Goal: Task Accomplishment & Management: Complete application form

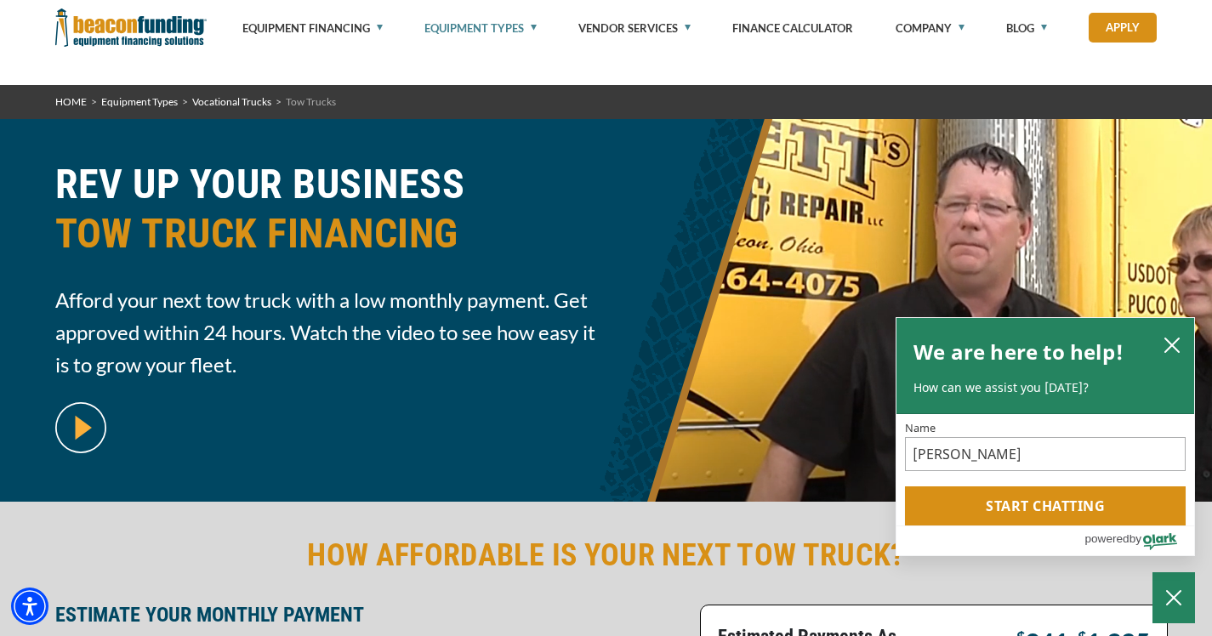
select select "5"
select select "60"
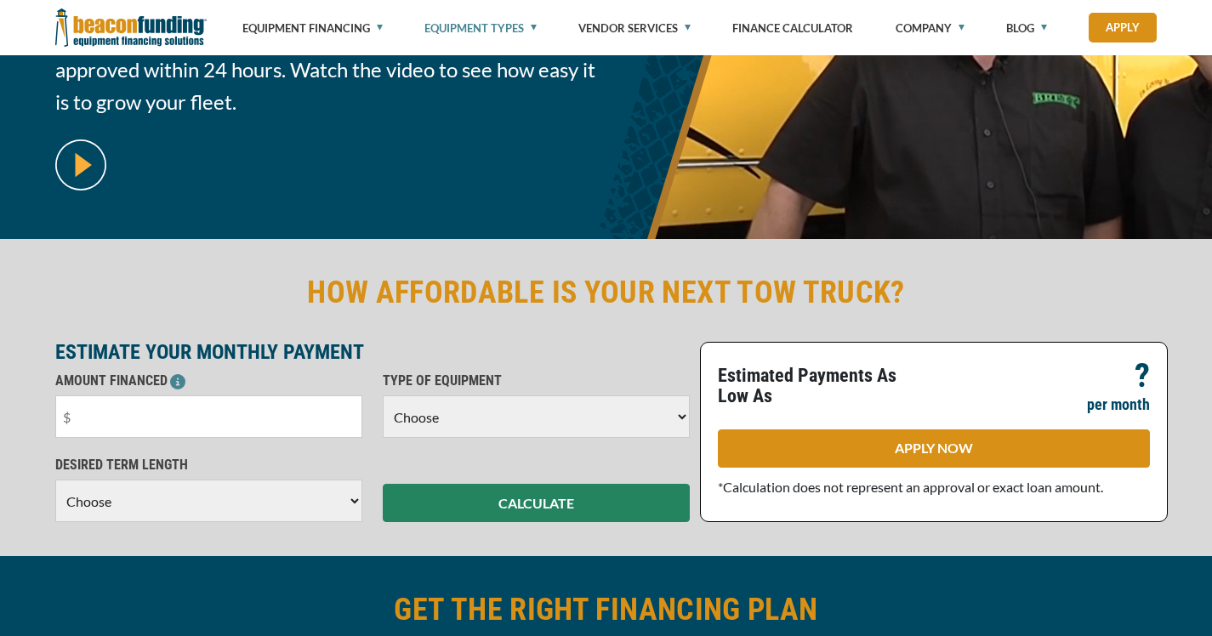
scroll to position [554, 0]
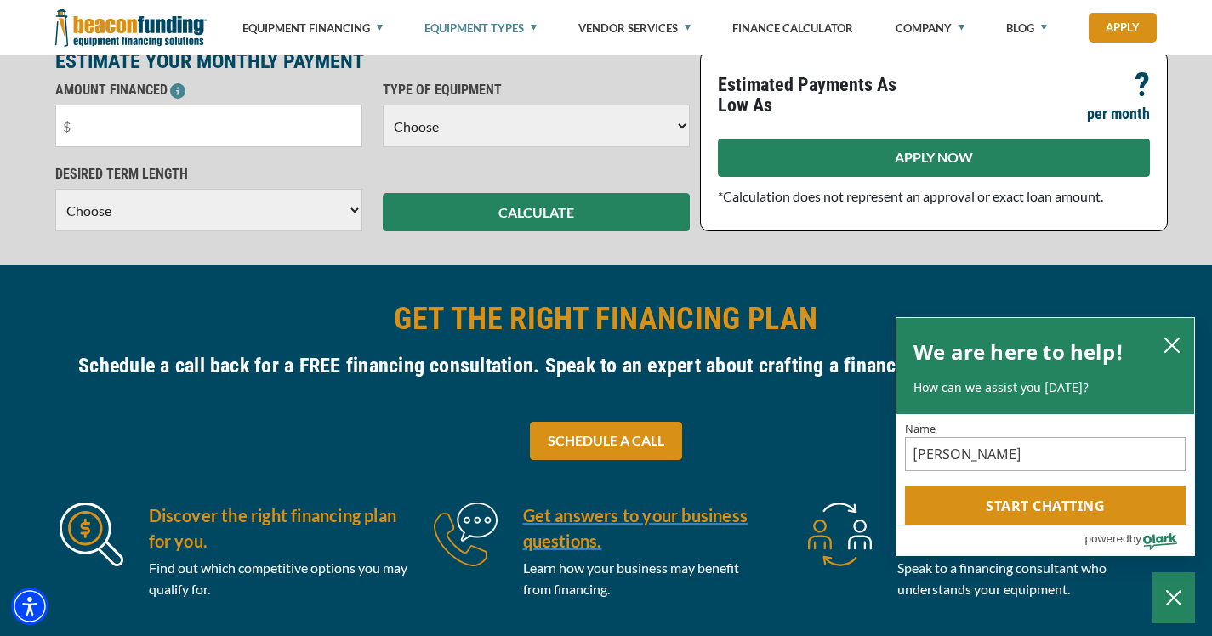
click at [942, 148] on link "APPLY NOW" at bounding box center [934, 158] width 432 height 38
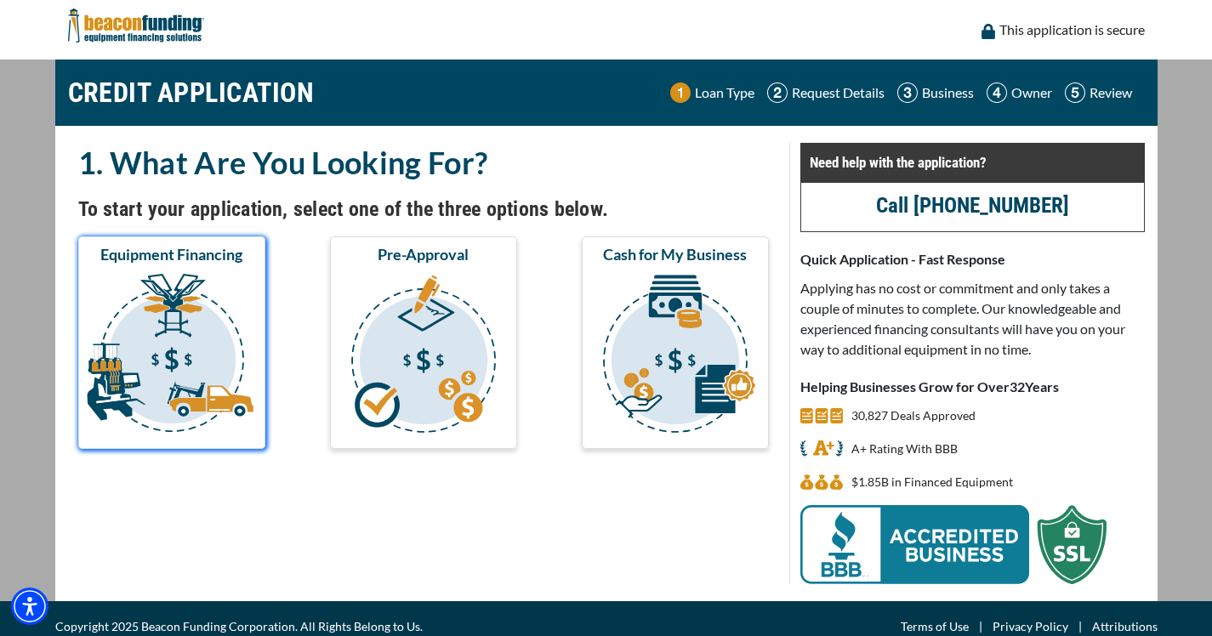
click at [144, 394] on img "submit" at bounding box center [172, 356] width 180 height 170
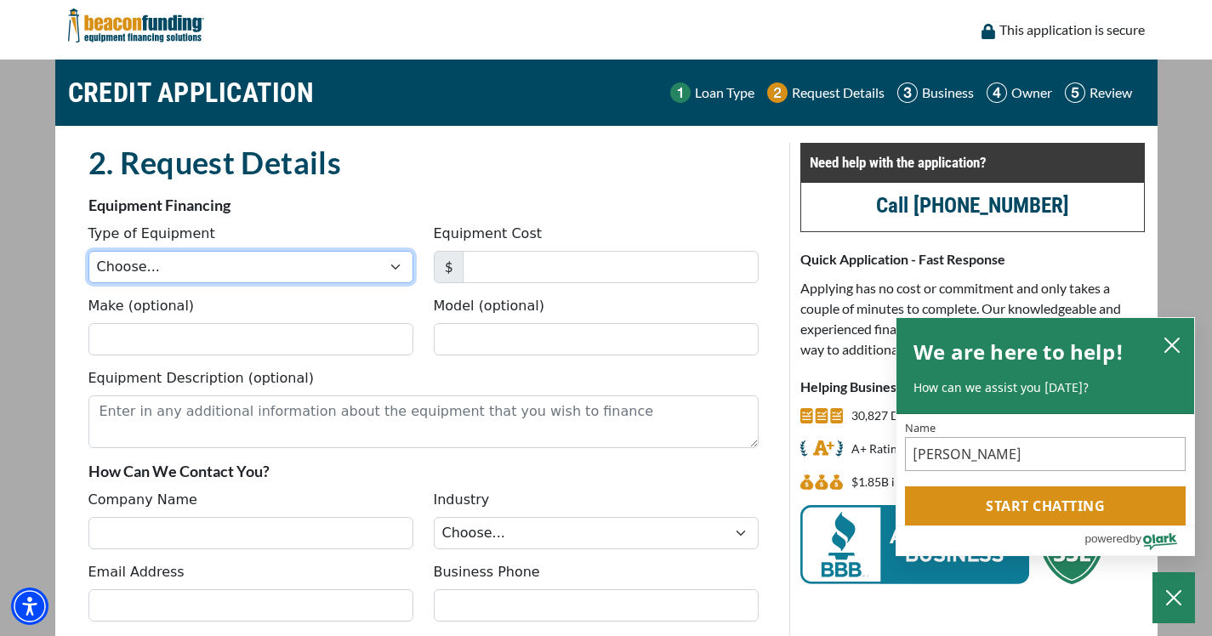
click at [368, 277] on select "Choose... Backhoe Boom/Bucket Truck Chipper Commercial Mower Crane DTG/DTF Prin…" at bounding box center [250, 267] width 325 height 32
select select "5"
click at [95, 258] on select "Choose... Backhoe Boom/Bucket Truck Chipper Commercial Mower Crane DTG/DTF Prin…" at bounding box center [250, 267] width 325 height 32
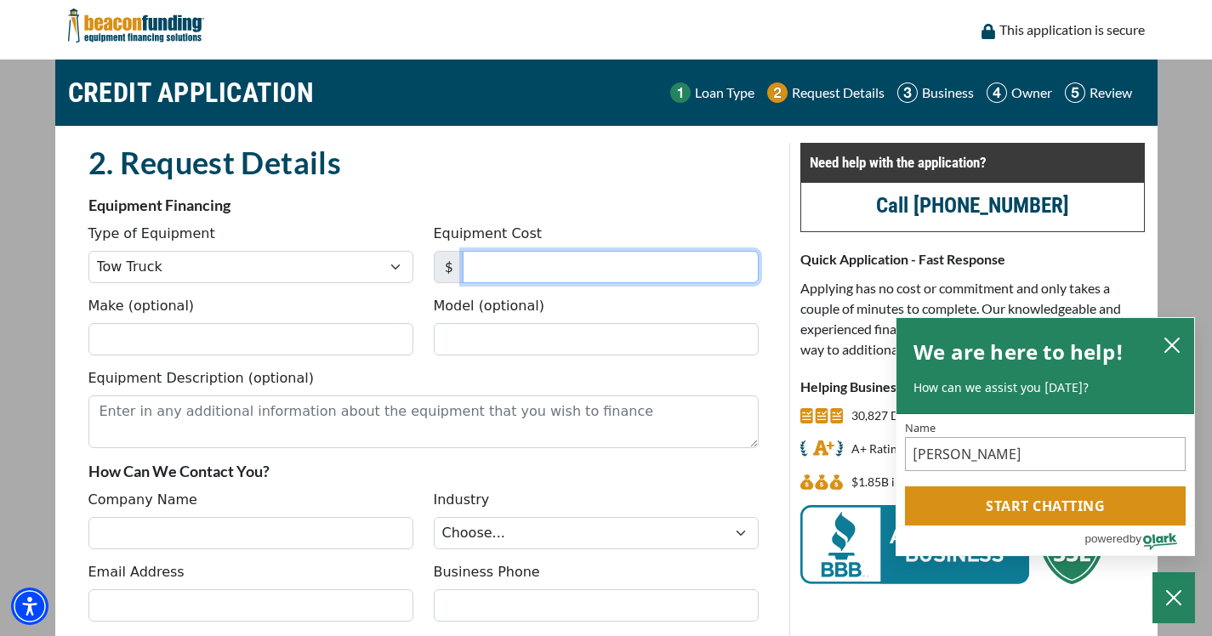
click at [537, 277] on input "Equipment Cost" at bounding box center [611, 267] width 296 height 32
type input "50,000"
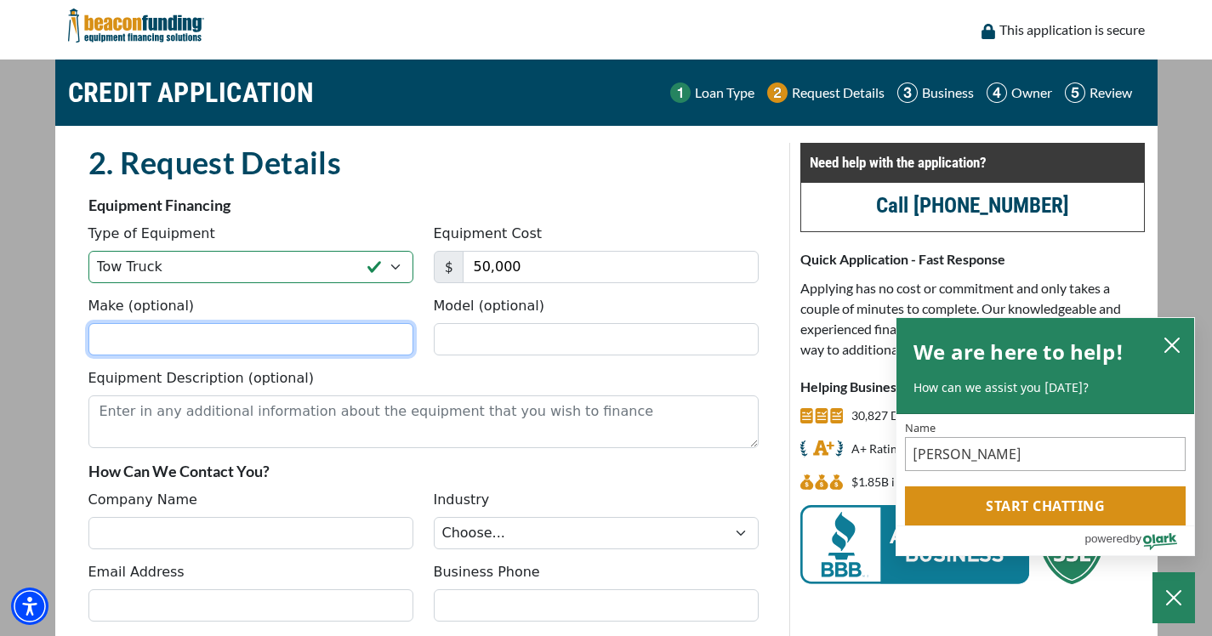
click at [246, 356] on input "Make (optional)" at bounding box center [250, 339] width 325 height 32
type input "Isuzu"
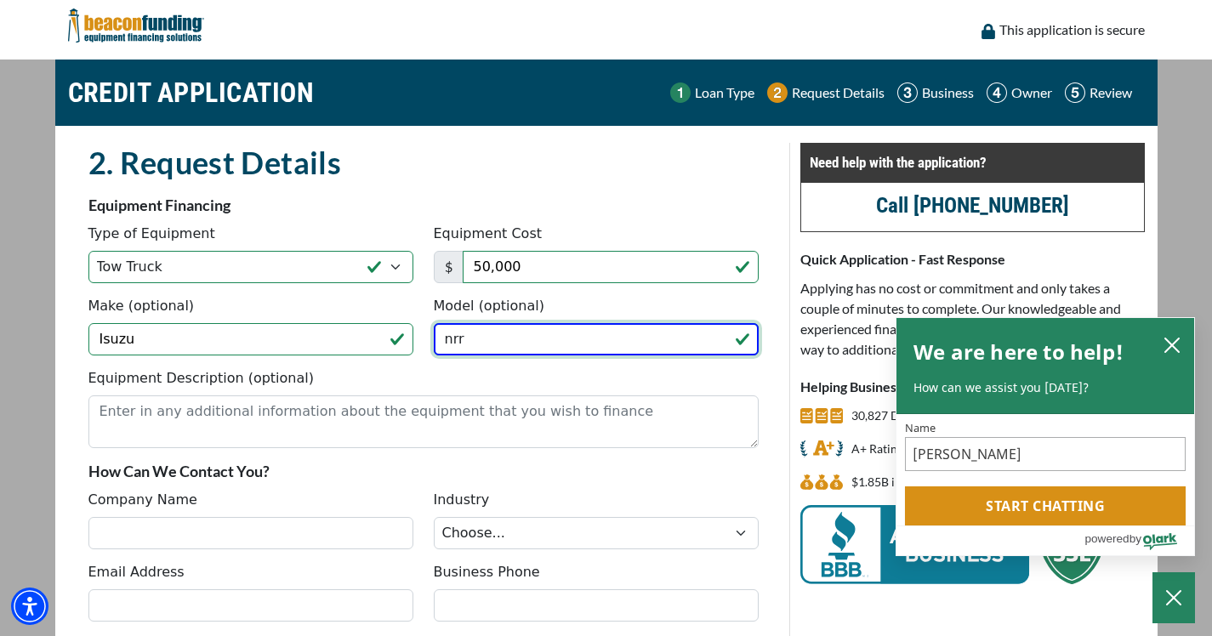
type input "nrr"
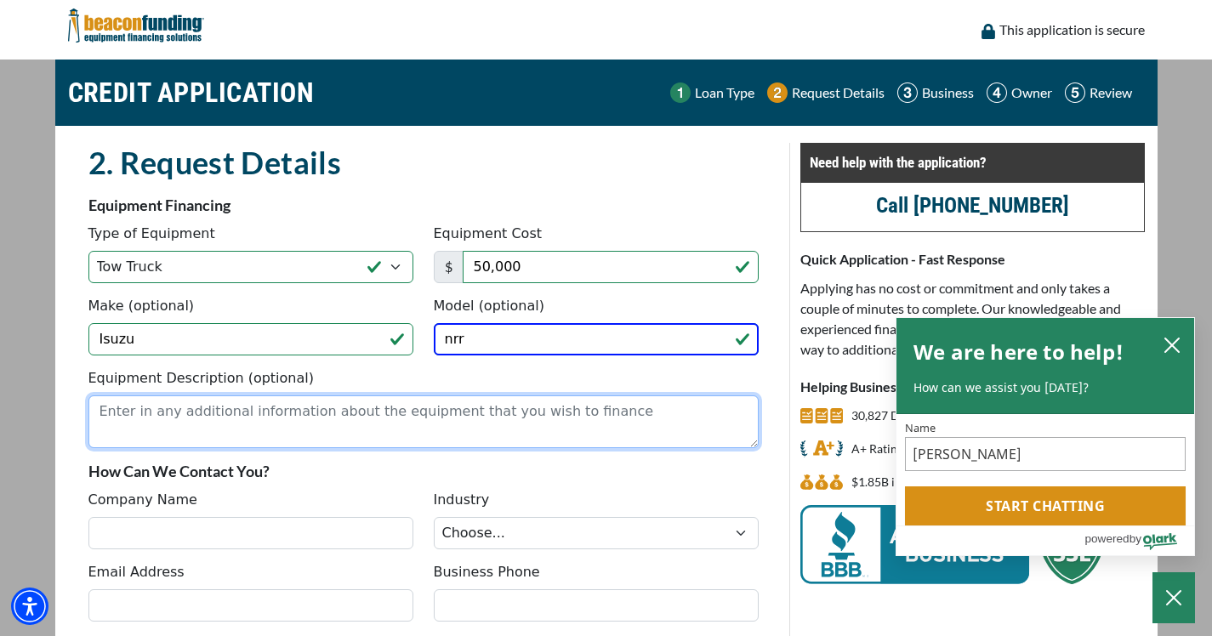
click at [334, 448] on textarea "Equipment Description (optional)" at bounding box center [423, 422] width 670 height 53
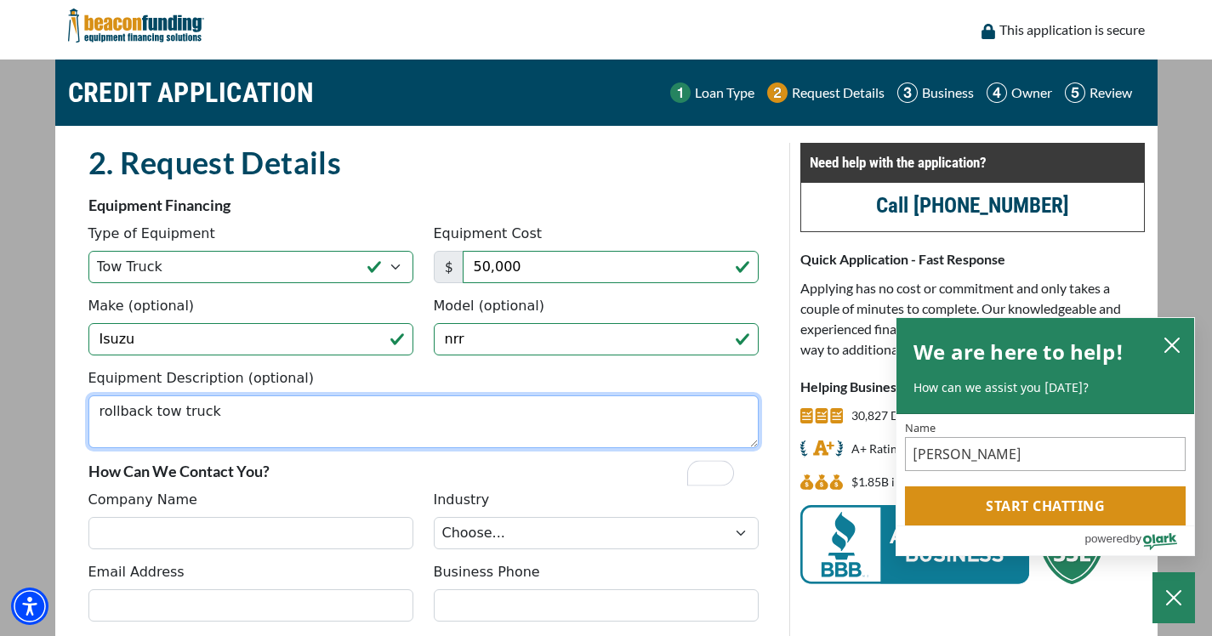
click at [114, 448] on textarea "rollback tow truck" at bounding box center [423, 422] width 670 height 53
click at [260, 448] on textarea "Rollback tow truck" at bounding box center [423, 422] width 670 height 53
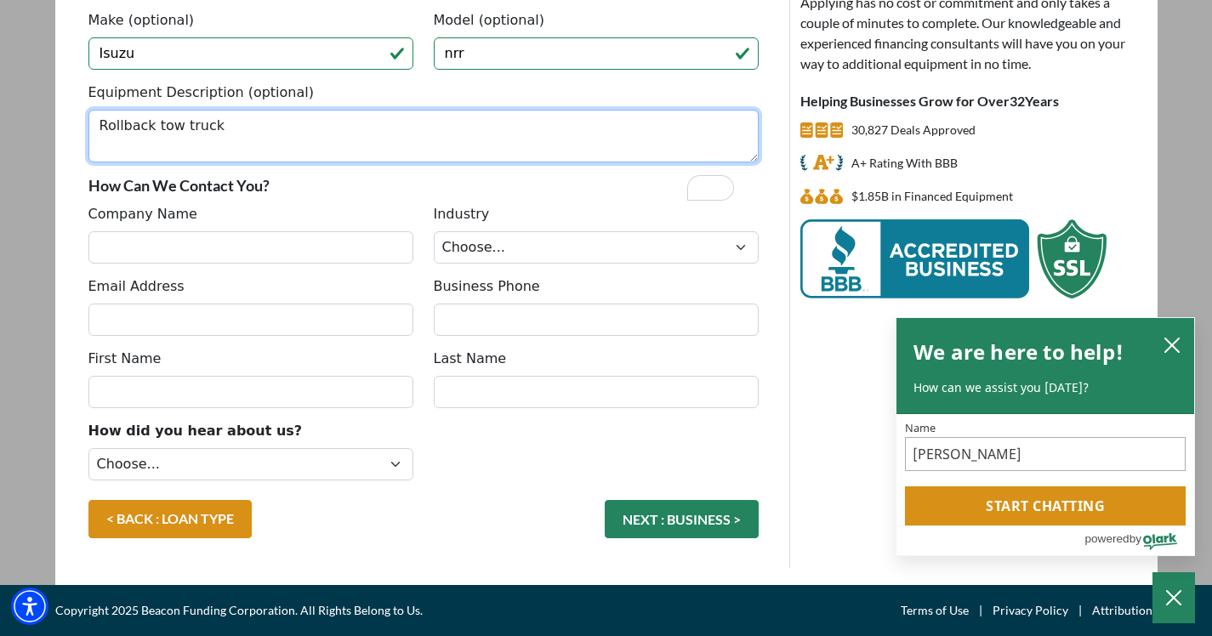
scroll to position [380, 0]
type textarea "Rollback tow truck"
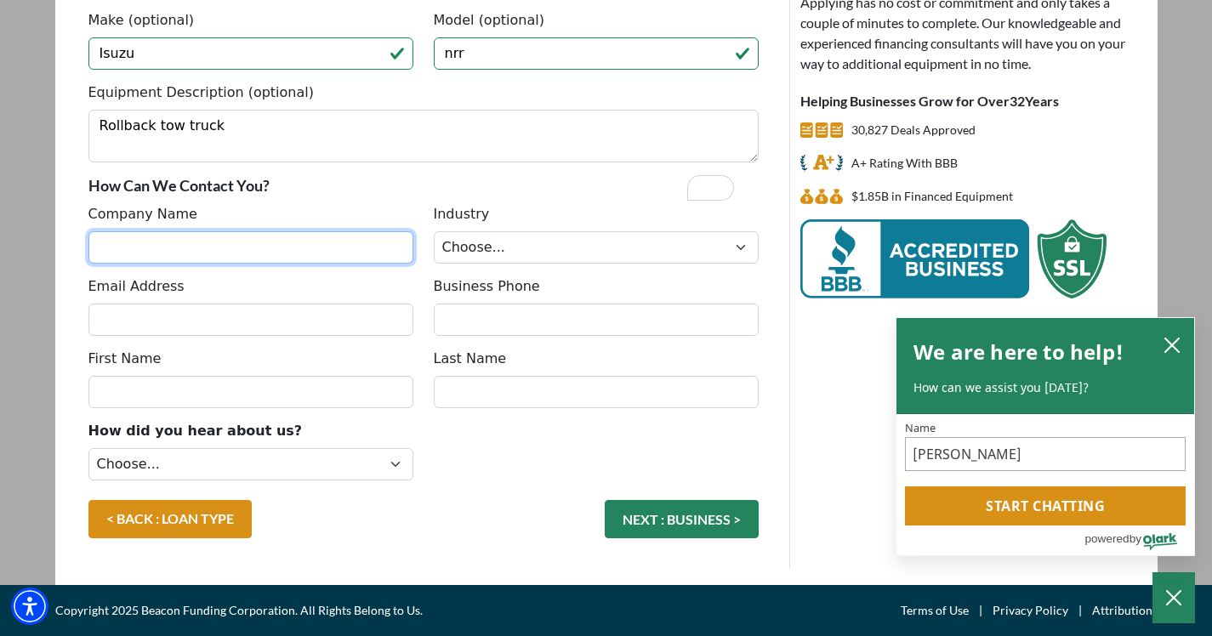
click at [216, 231] on input "Company Name" at bounding box center [250, 247] width 325 height 32
type input "D"
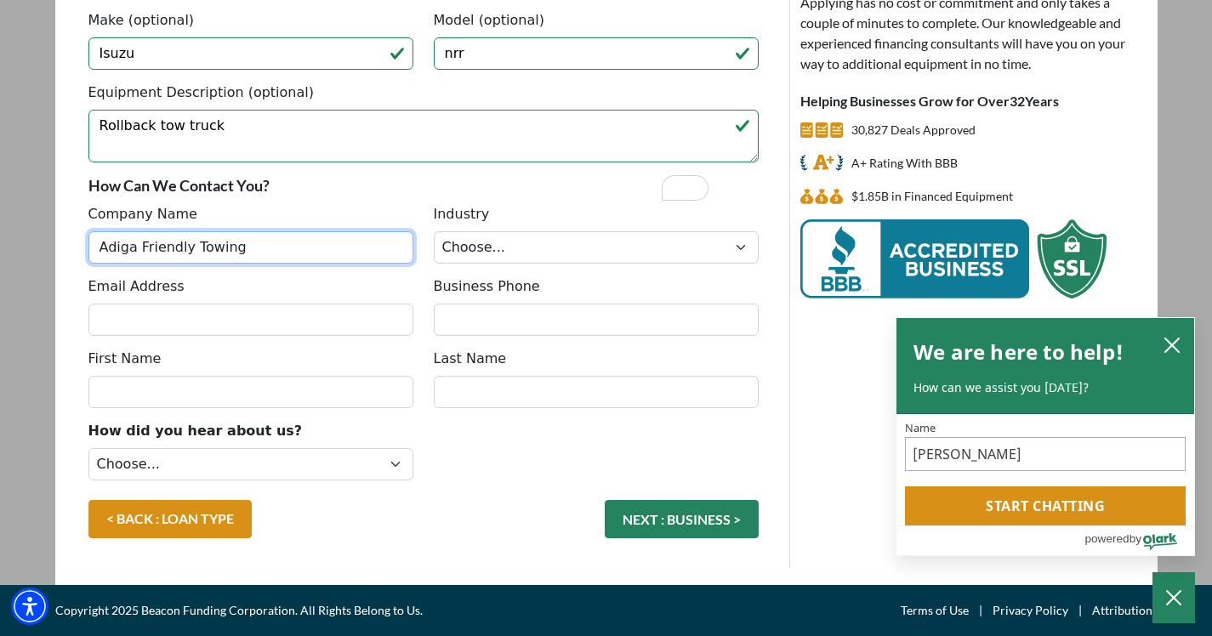
click at [287, 231] on input "Adiga Friendly Towing" at bounding box center [250, 247] width 325 height 32
type input "Adiga Friendly Towing LLC"
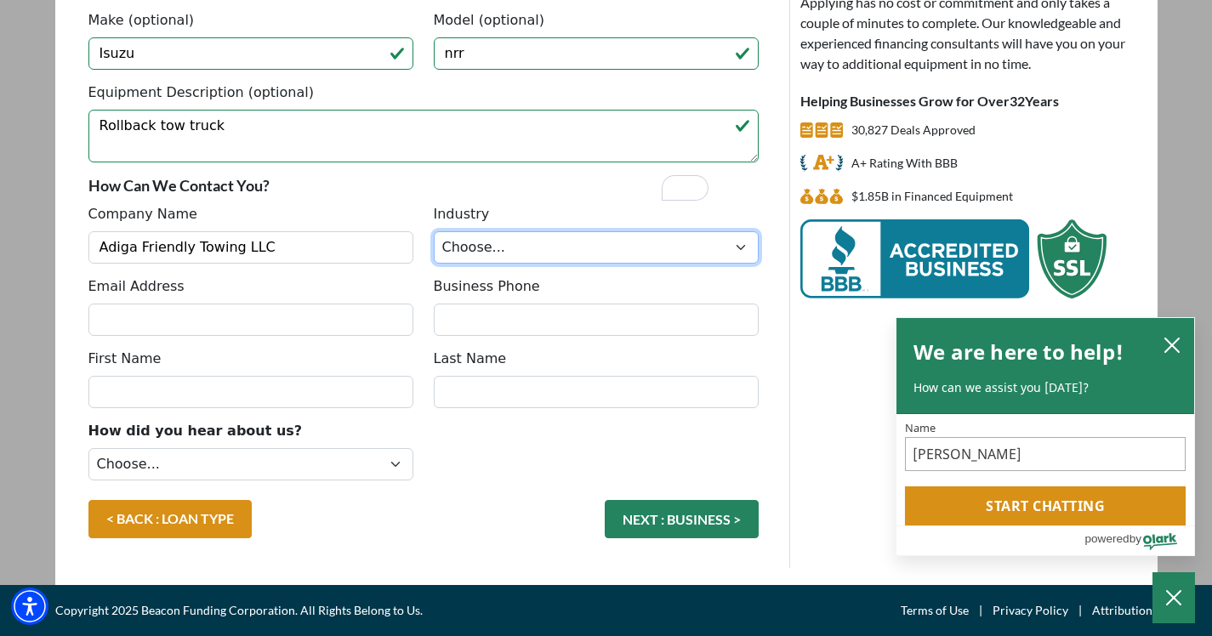
click at [489, 231] on select "Choose... Towing Landscape/Hardscape Decorated Apparel Septic Light Constructio…" at bounding box center [596, 247] width 325 height 32
select select "1"
click at [436, 231] on select "Choose... Towing Landscape/Hardscape Decorated Apparel Septic Light Constructio…" at bounding box center [596, 247] width 325 height 32
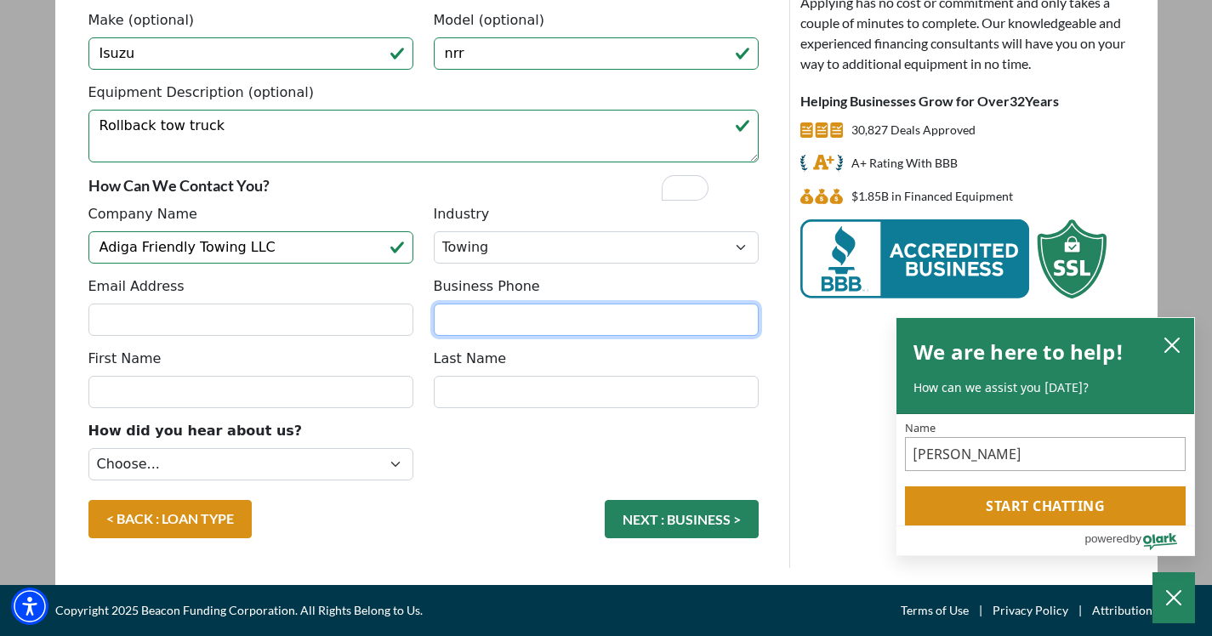
click at [457, 308] on input "Business Phone" at bounding box center [596, 320] width 325 height 32
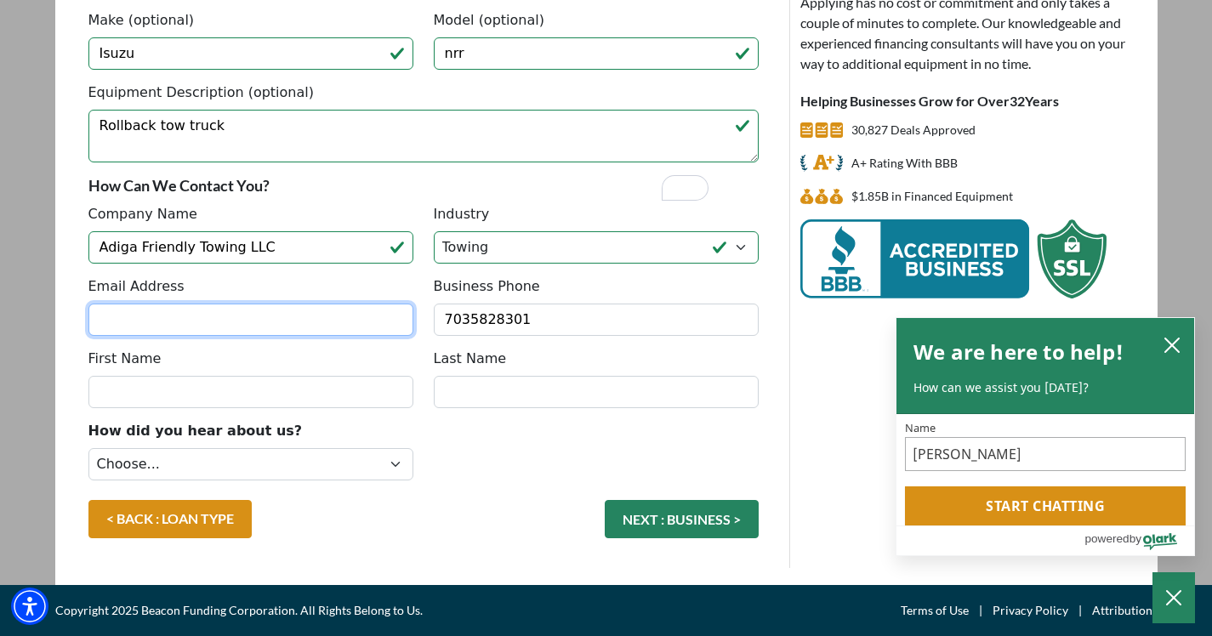
type input "[PHONE_NUMBER]"
type input "[EMAIL_ADDRESS][DOMAIN_NAME]"
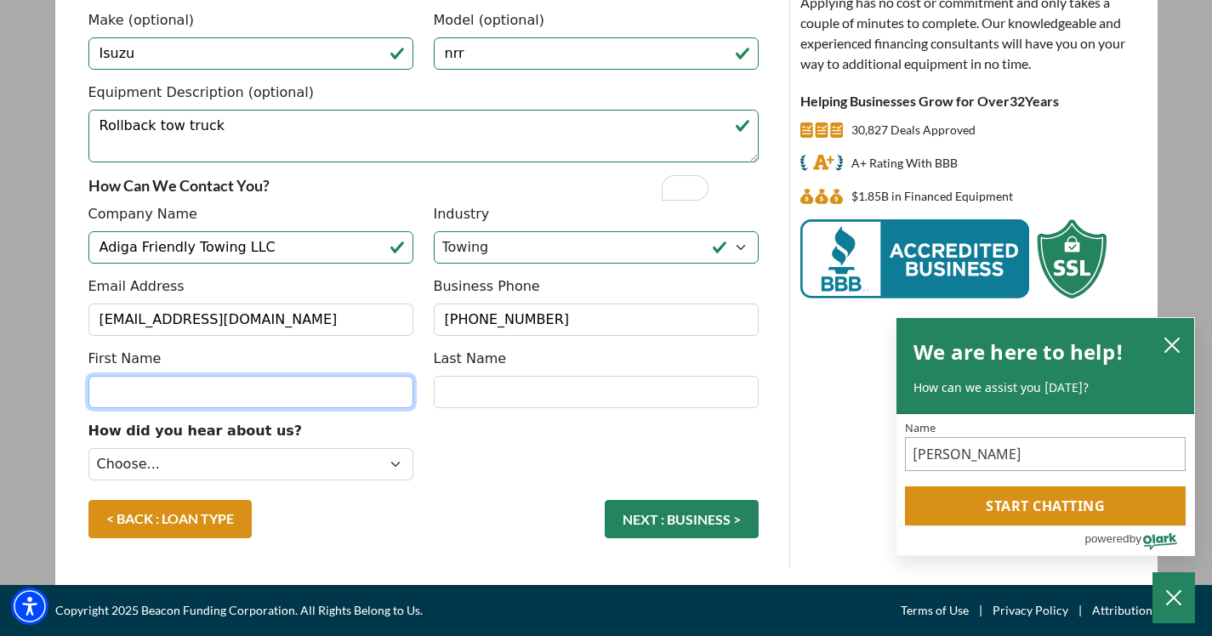
type input "Yanal"
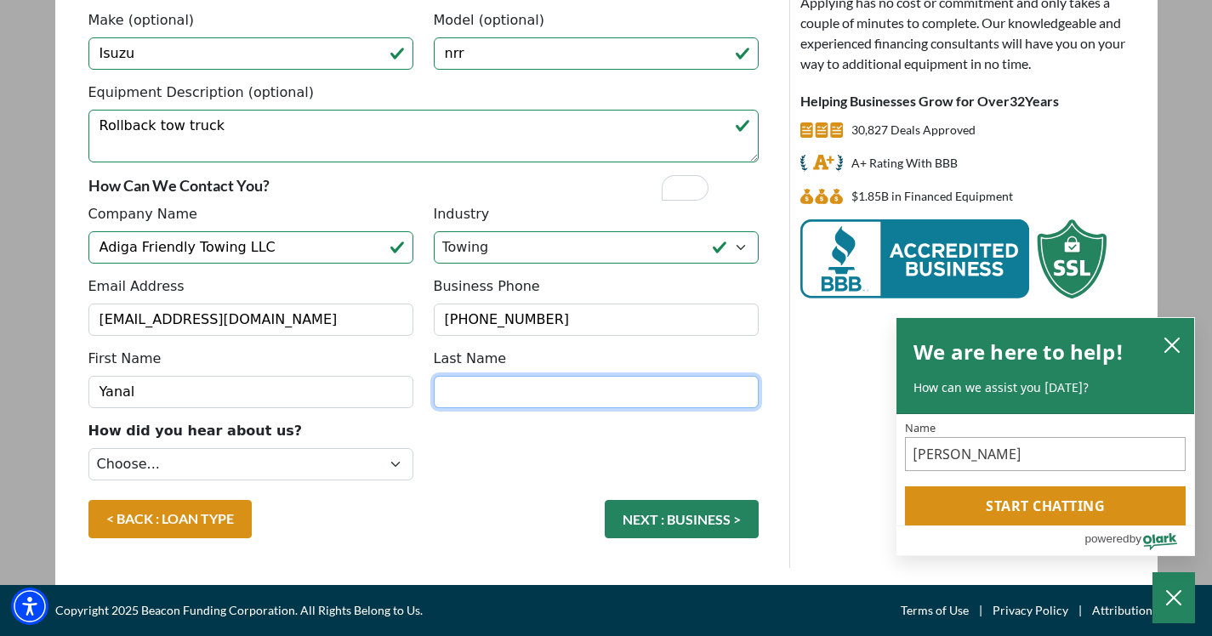
type input "Jamhour"
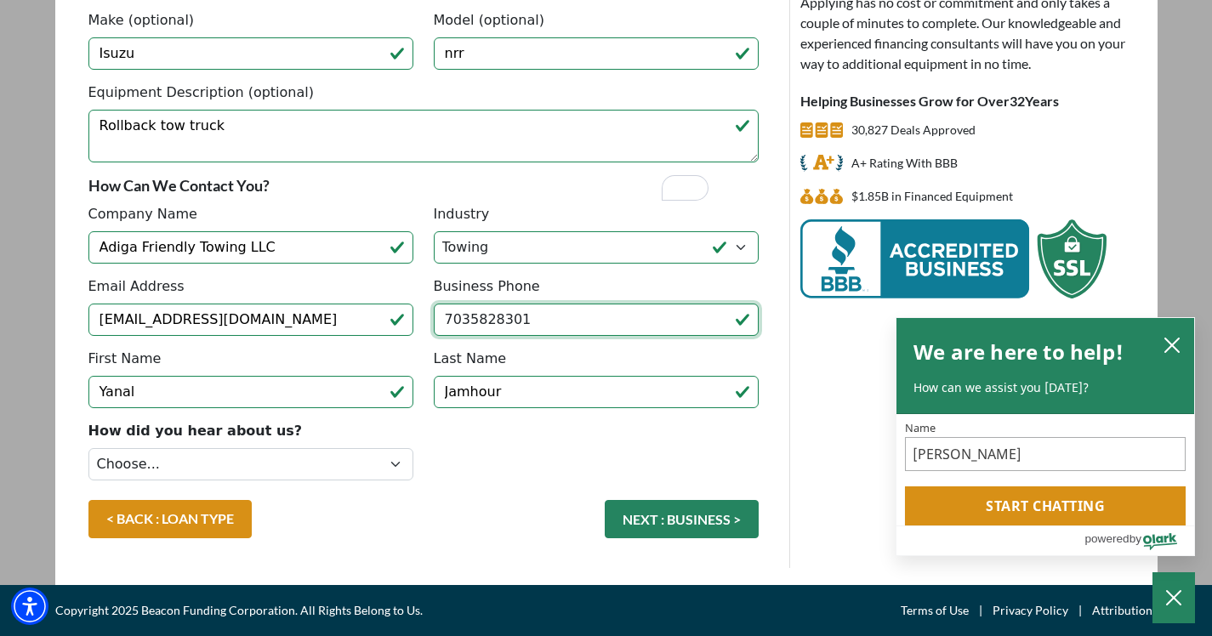
type input "[PHONE_NUMBER]"
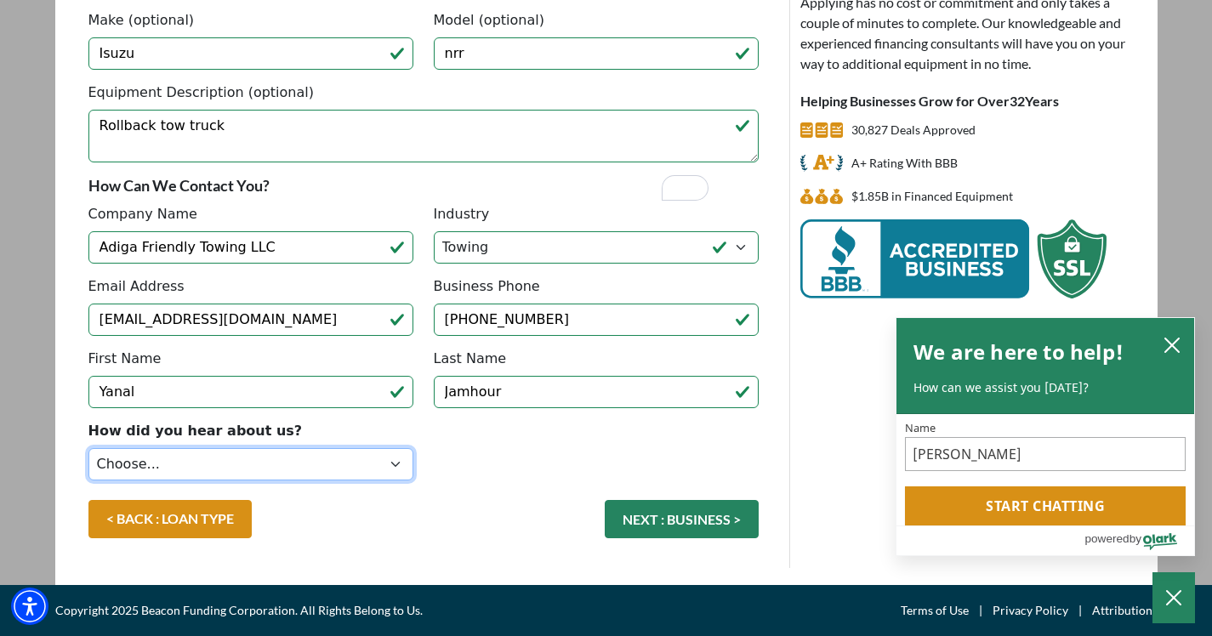
click at [343, 471] on select "Choose... Internet Search Vendor Referral Word of Mouth Client Referral Email E…" at bounding box center [250, 464] width 325 height 32
select select "5"
click at [95, 448] on select "Choose... Internet Search Vendor Referral Word of Mouth Client Referral Email E…" at bounding box center [250, 464] width 325 height 32
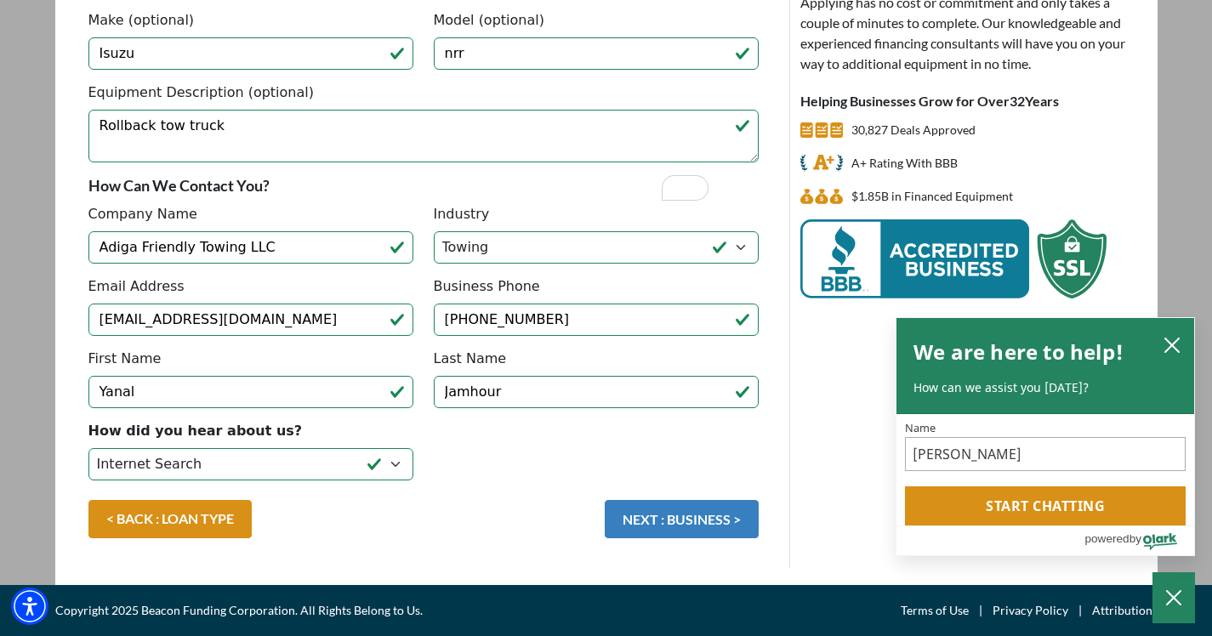
click at [666, 523] on button "NEXT : BUSINESS >" at bounding box center [682, 519] width 154 height 38
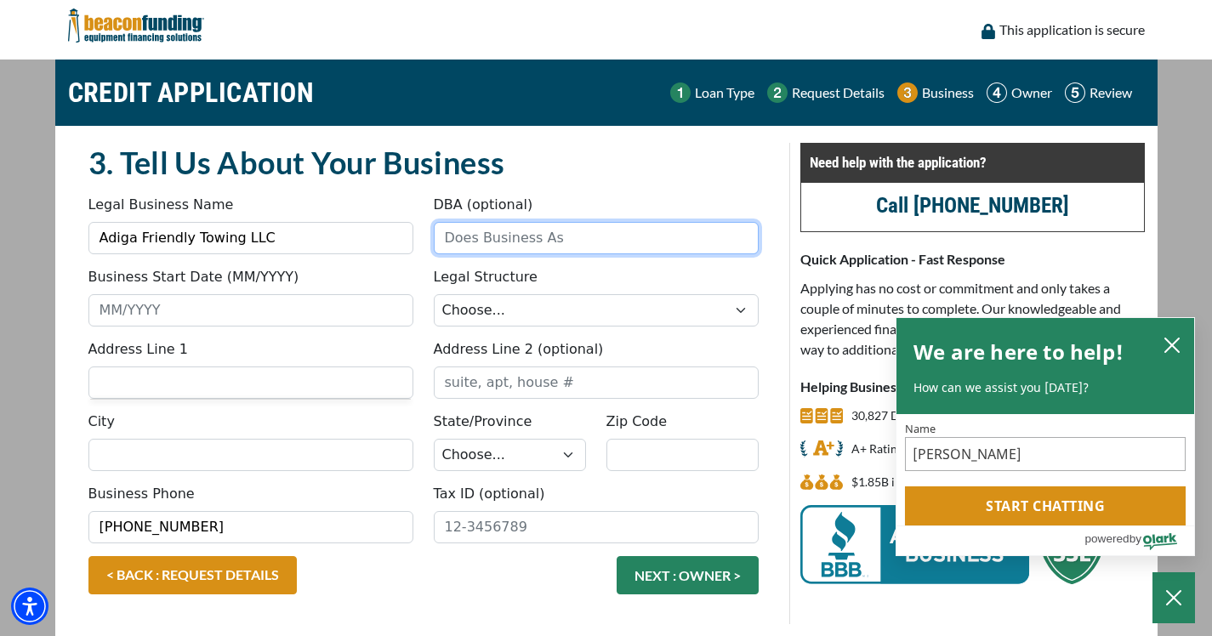
click at [499, 254] on input "DBA (optional)" at bounding box center [596, 238] width 325 height 32
type input "Friendly Towing"
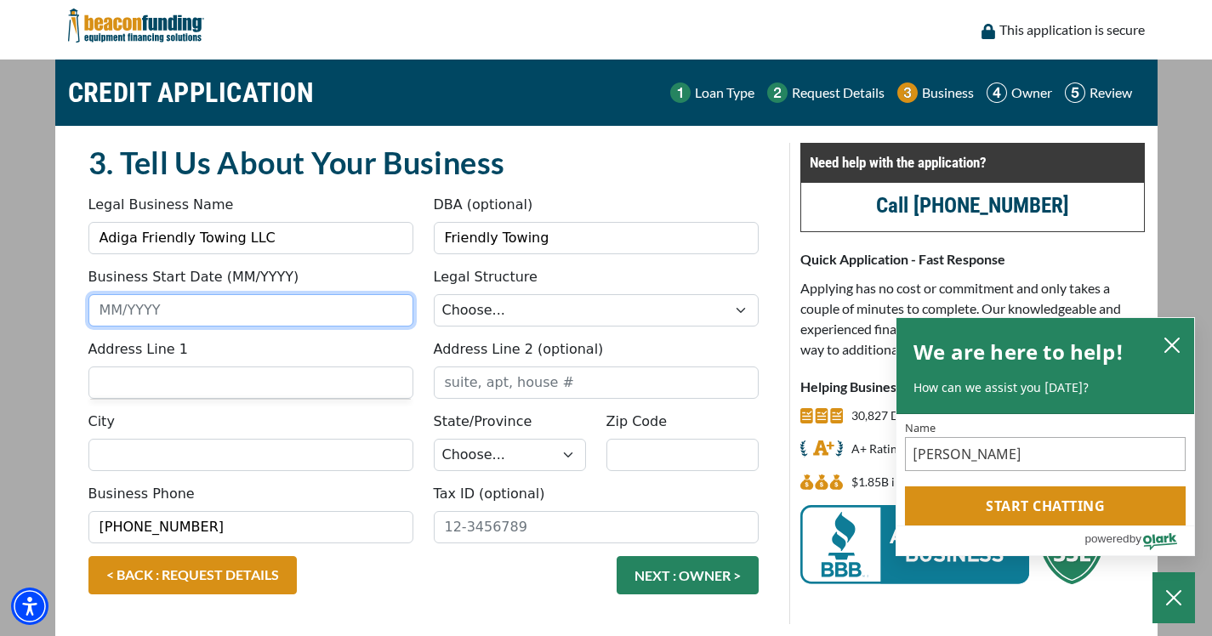
click at [317, 327] on input "Business Start Date (MM/YYYY)" at bounding box center [250, 310] width 325 height 32
type input "09/2025"
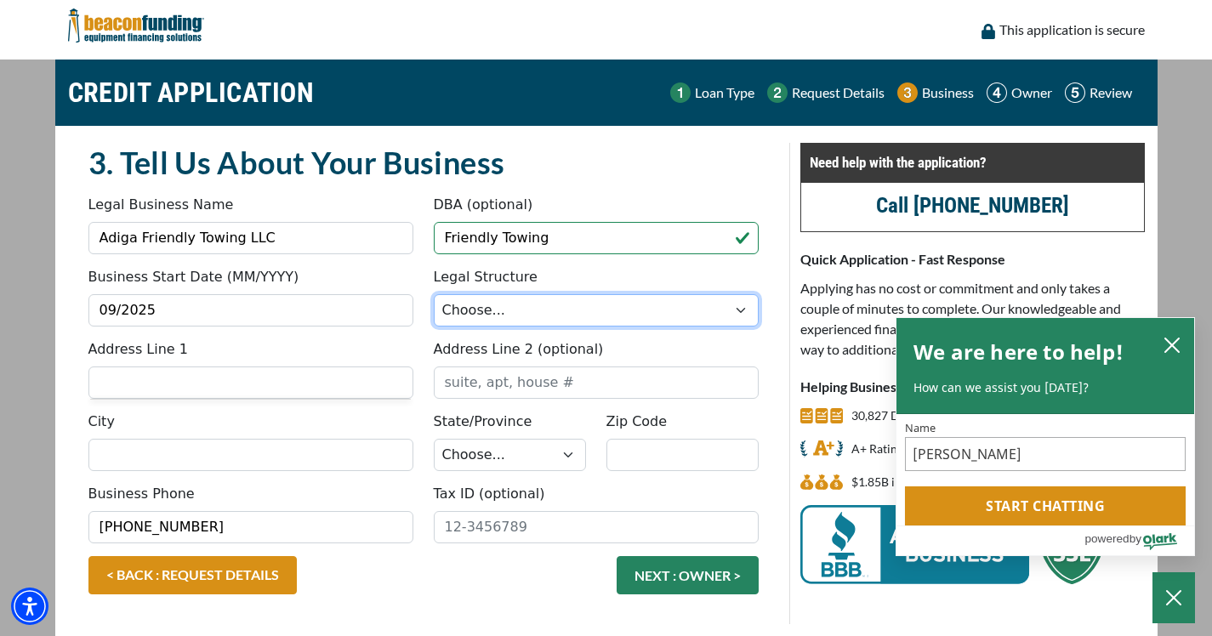
click at [558, 327] on select "Choose... Corporation LLC LLP Municipality Non-Profit Partnership Proprietorship" at bounding box center [596, 310] width 325 height 32
select select "2"
click at [436, 316] on select "Choose... Corporation LLC LLP Municipality Non-Profit Partnership Proprietorship" at bounding box center [596, 310] width 325 height 32
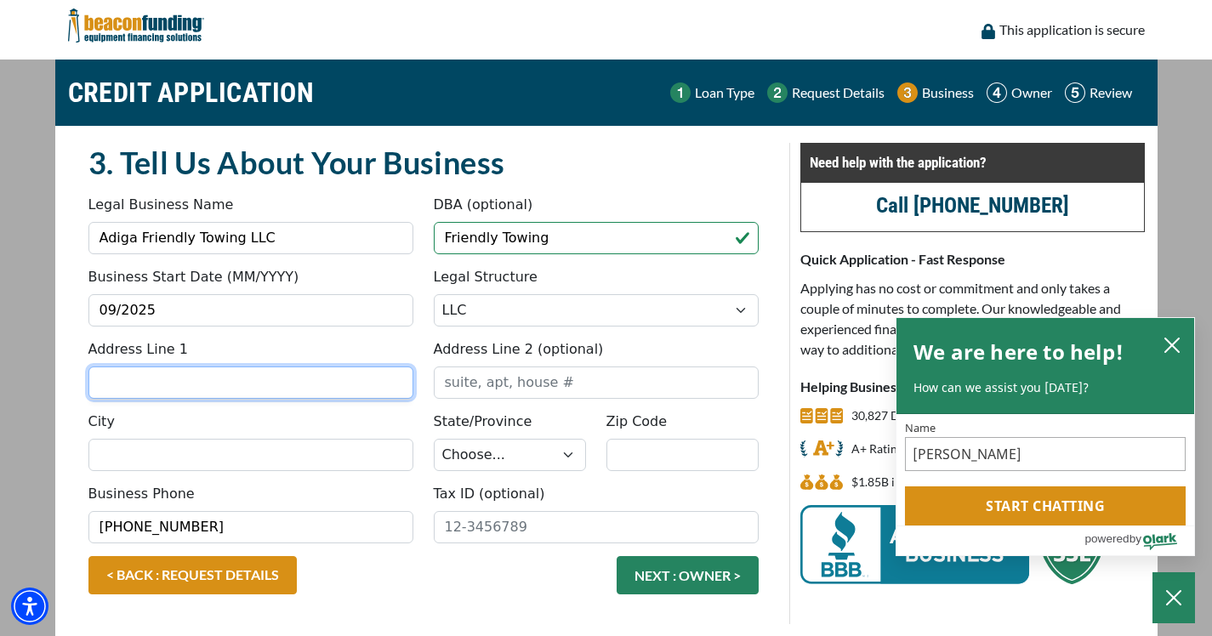
click at [356, 399] on input "Address Line 1" at bounding box center [250, 383] width 325 height 32
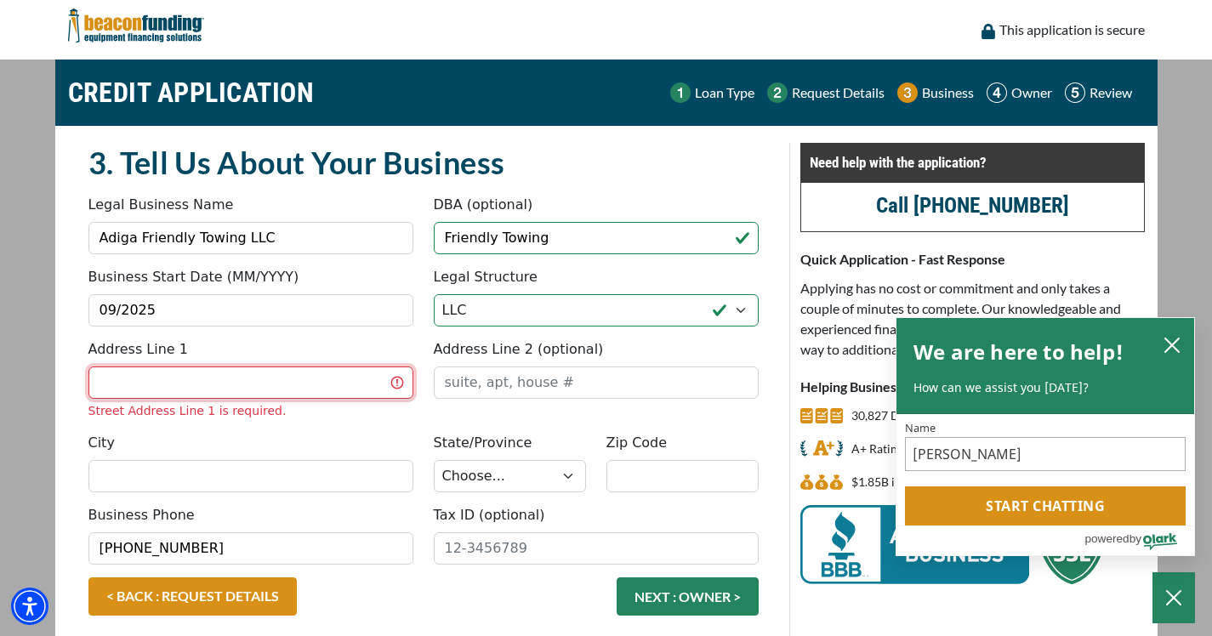
click at [275, 399] on input "Address Line 1" at bounding box center [250, 383] width 325 height 32
type input "[STREET_ADDRESS]"
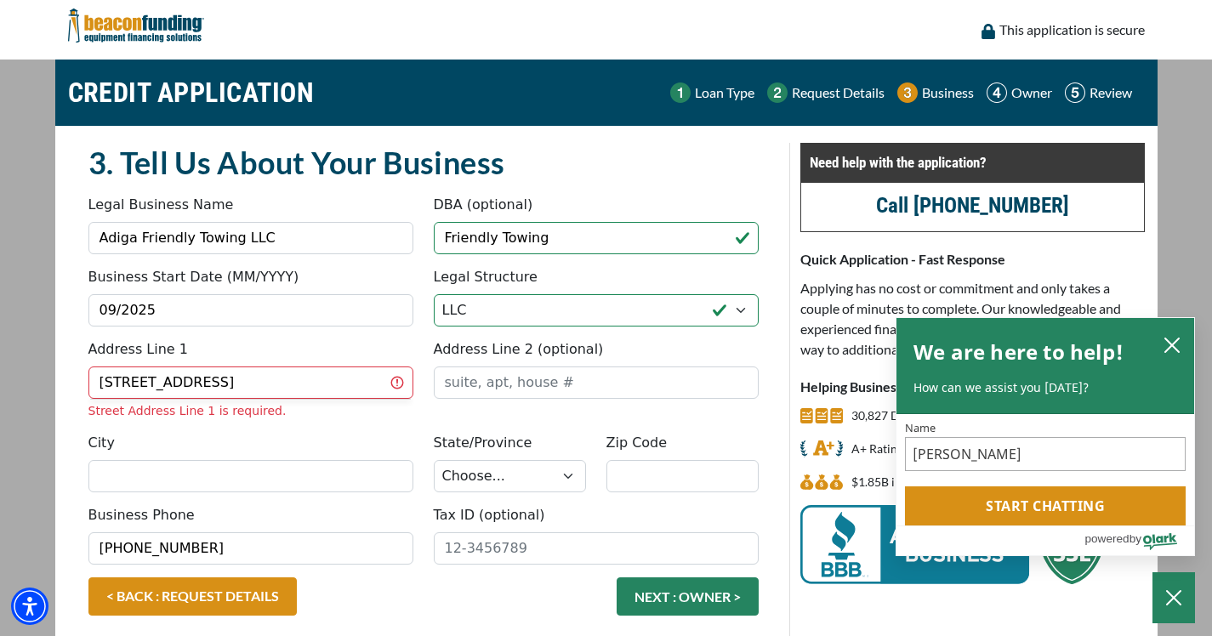
type input "Lorton"
select select "48"
type input "22079"
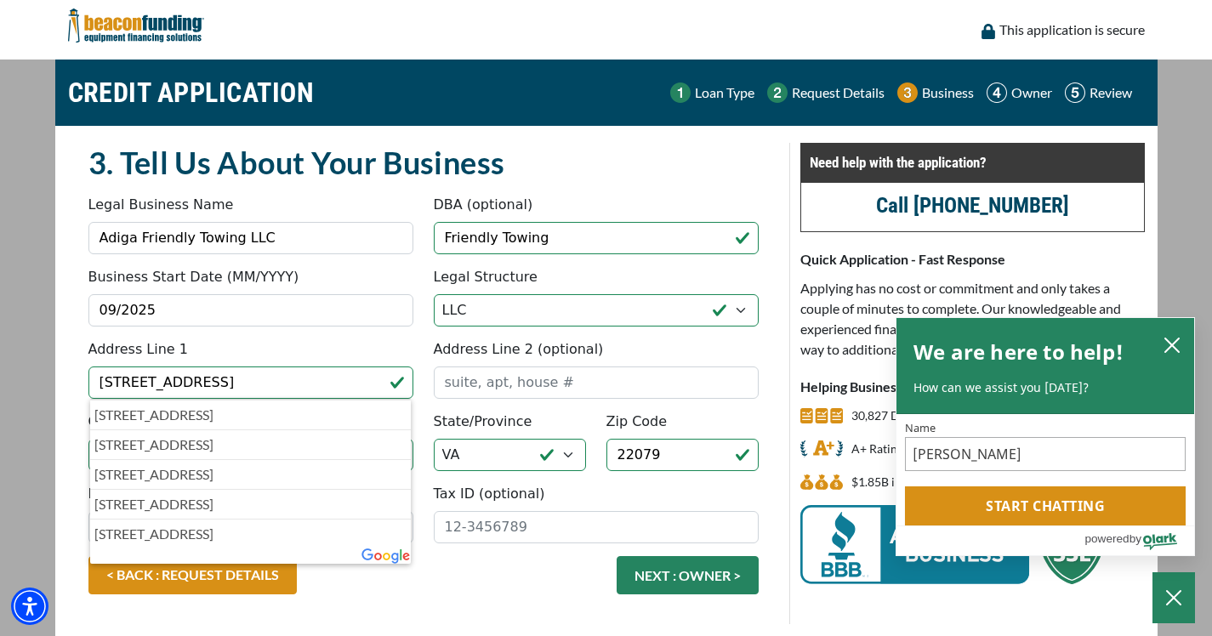
click at [363, 376] on div "Address Line 1 8710 Pinnacle Rock Court 8710 Pinnacle Rock Court, Lorton, VA, U…" at bounding box center [250, 369] width 345 height 60
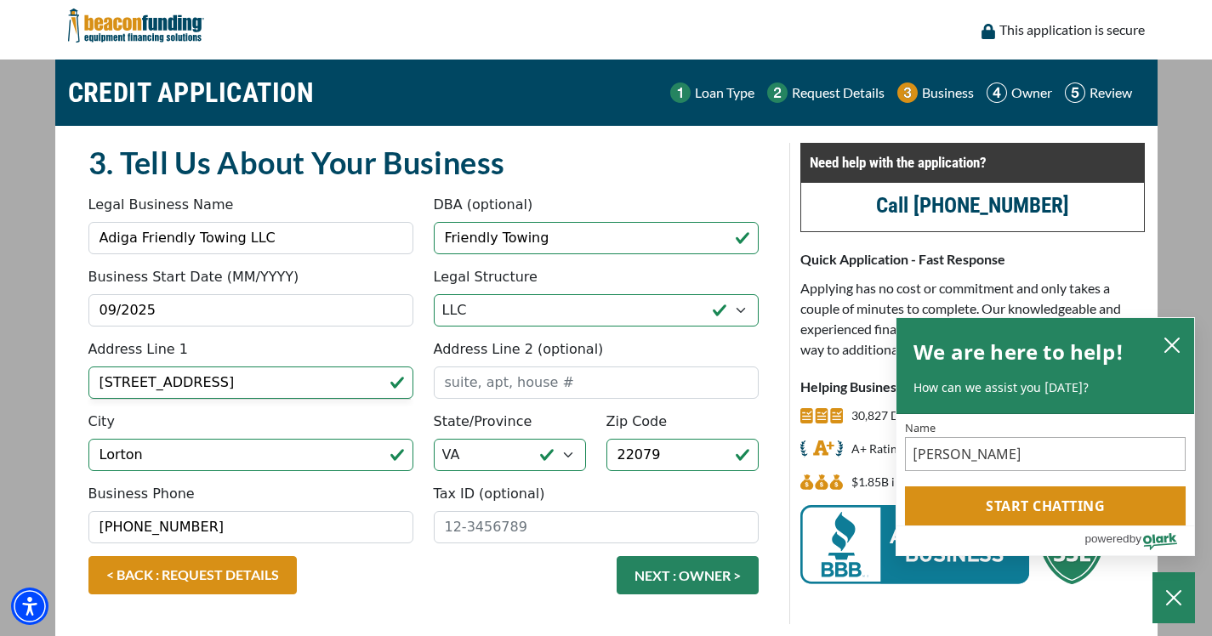
scroll to position [128, 0]
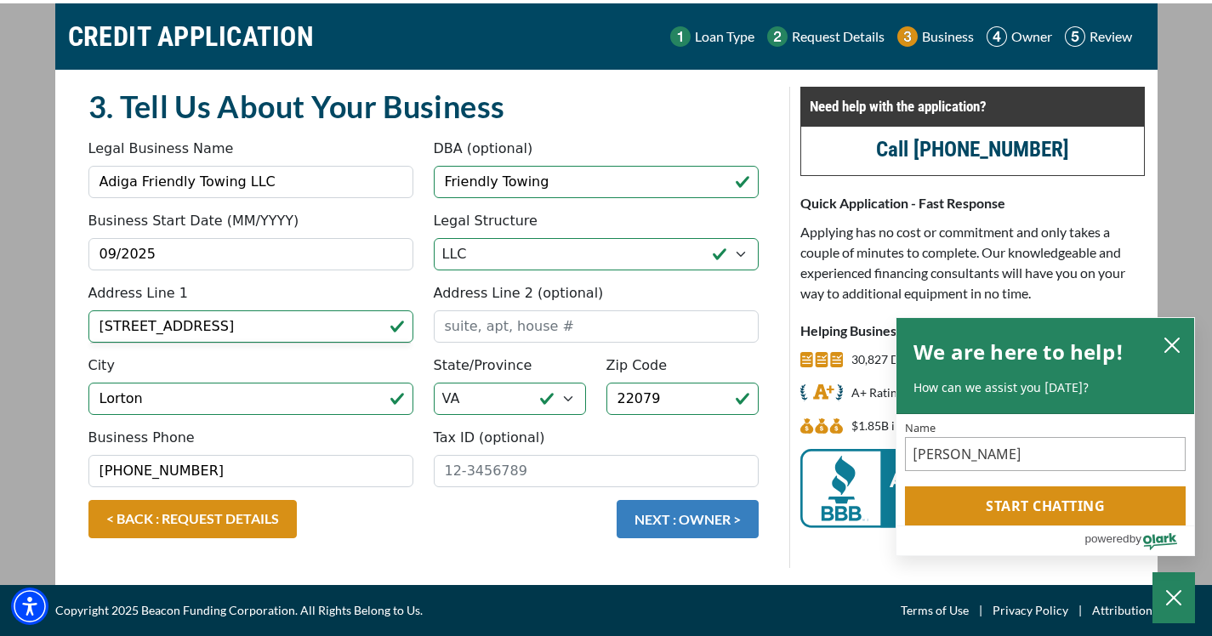
click at [665, 520] on button "NEXT : OWNER >" at bounding box center [688, 519] width 142 height 38
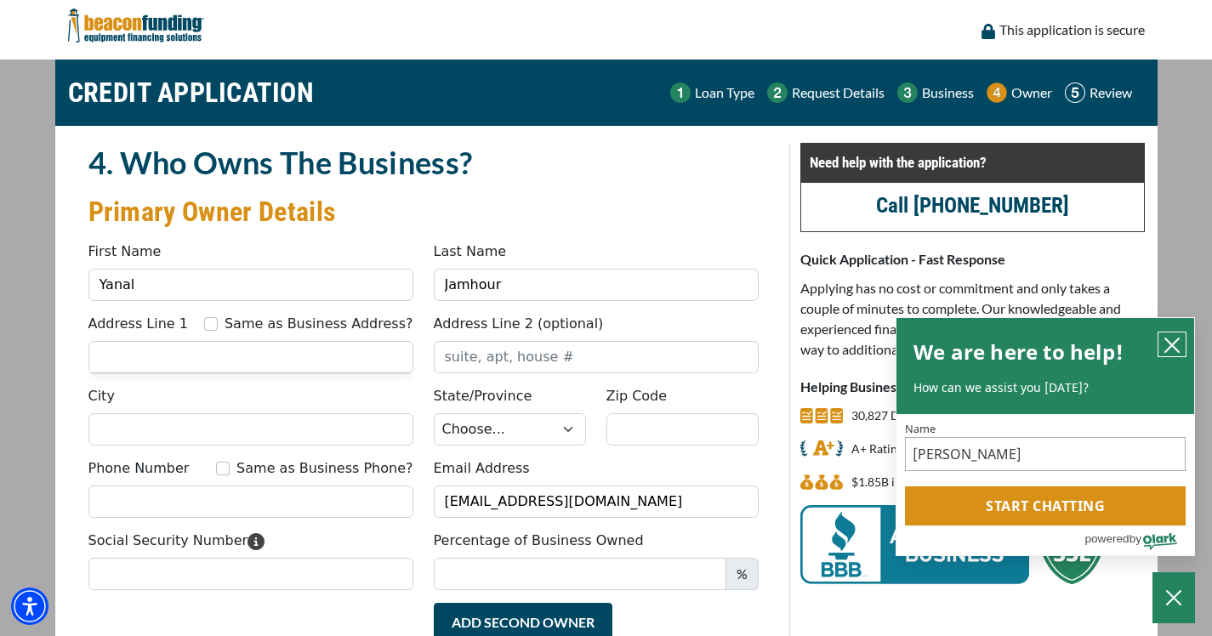
click at [1175, 337] on icon "close chatbox" at bounding box center [1172, 345] width 17 height 17
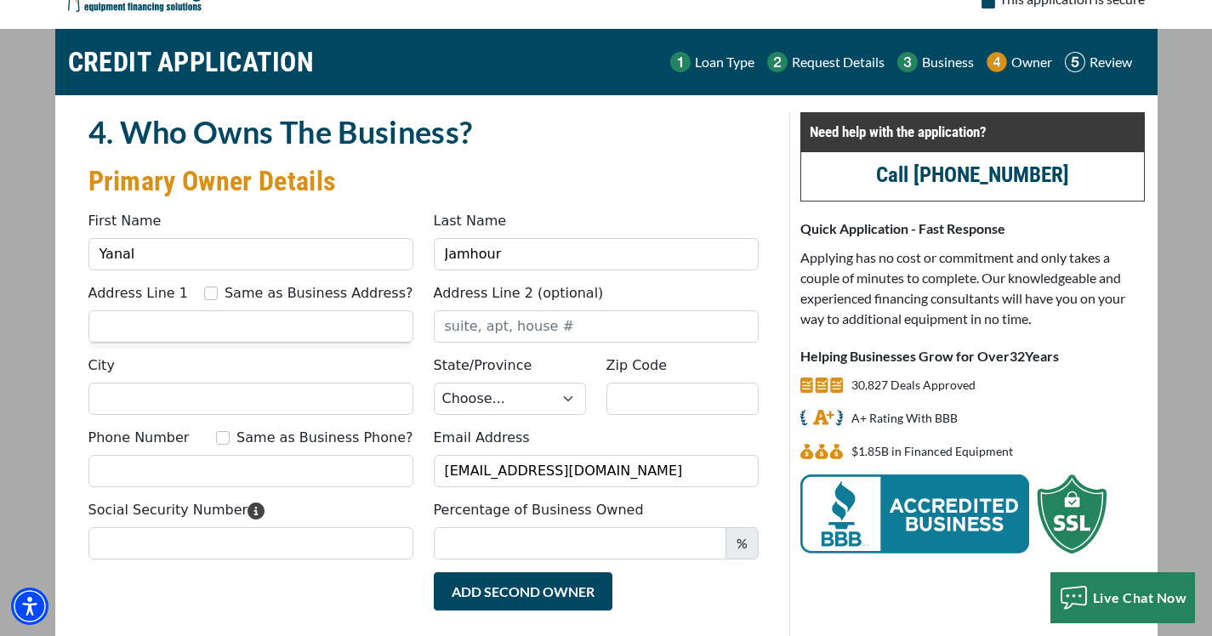
scroll to position [31, 0]
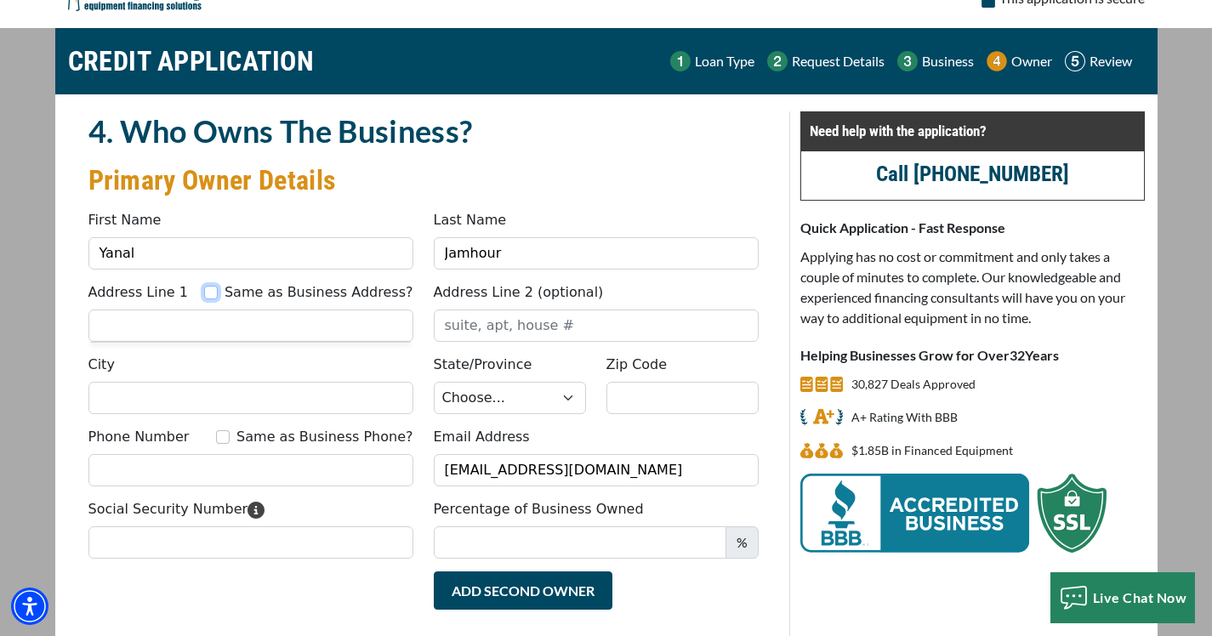
click at [206, 299] on input "Same as Business Address?" at bounding box center [211, 293] width 14 height 14
checkbox input "true"
type input "8710 Pinnacle Rock Court"
type input "Lorton"
select select "48"
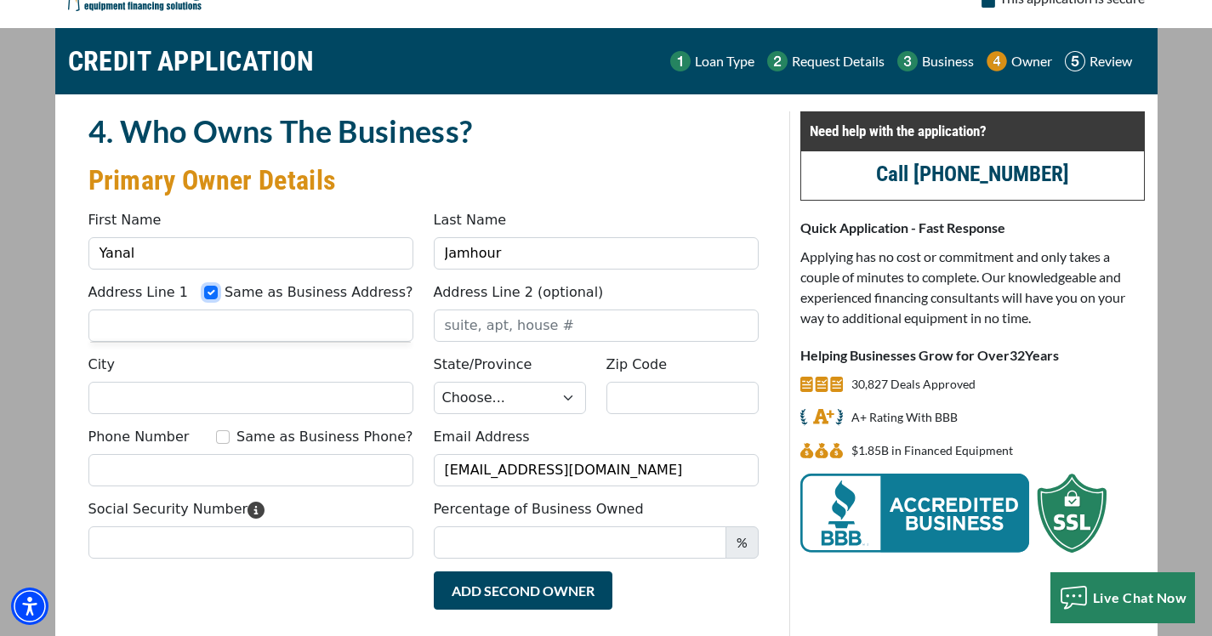
type input "22079"
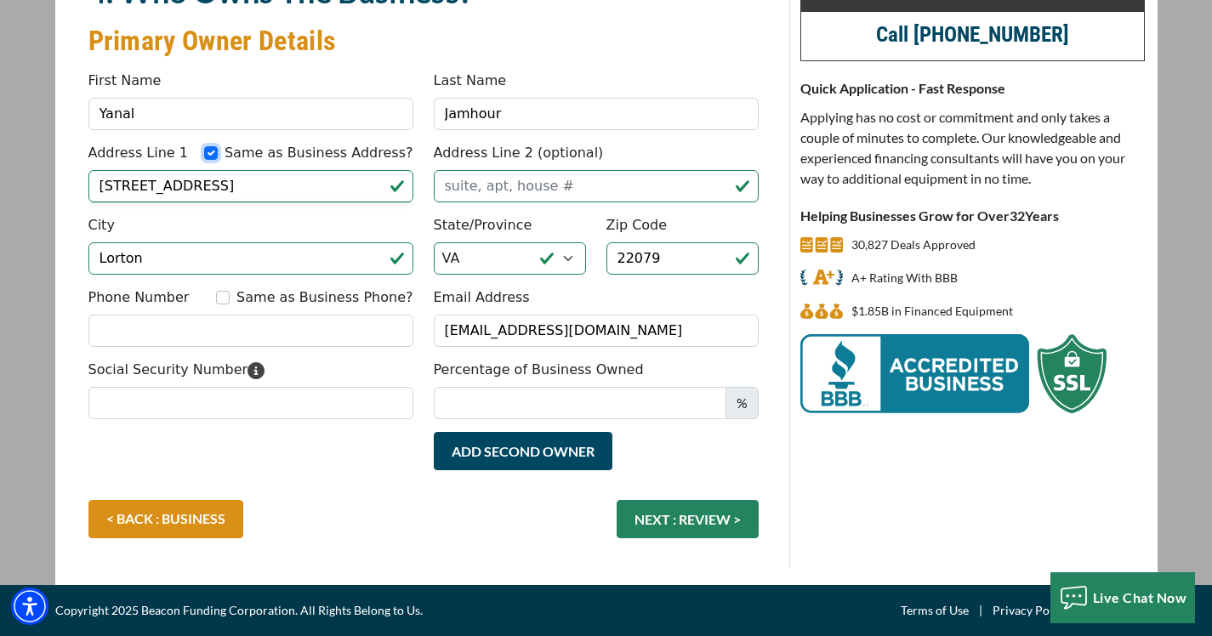
scroll to position [256, 0]
click at [216, 291] on input "Same as Business Phone?" at bounding box center [223, 298] width 14 height 14
checkbox input "true"
type input "(703) 582-8301"
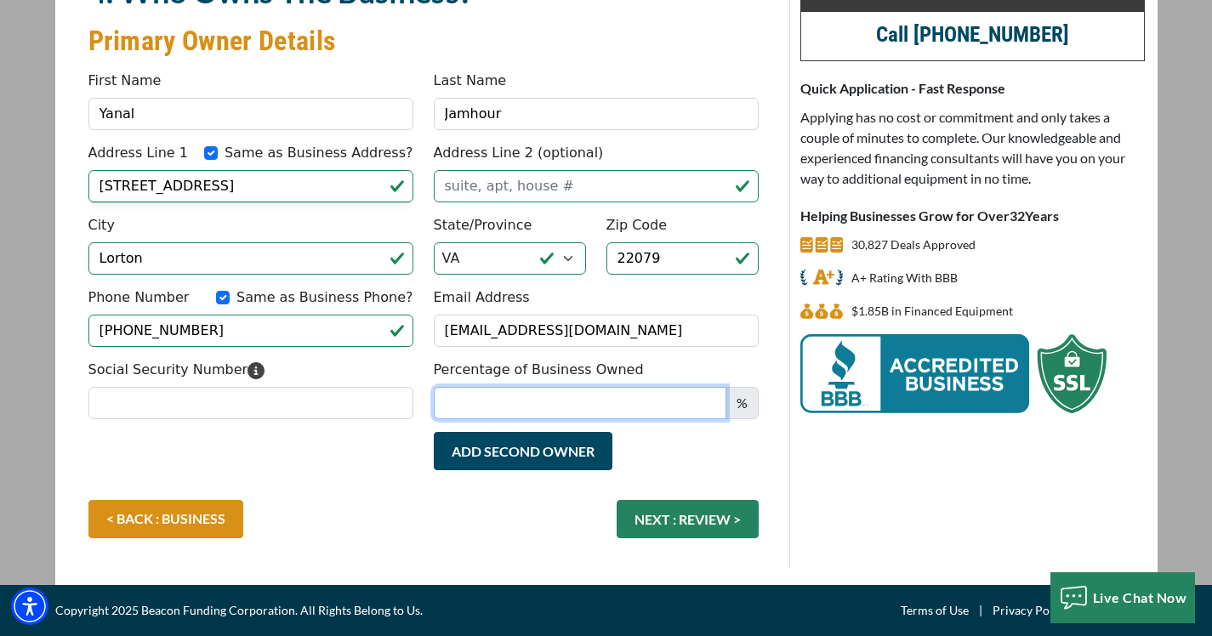
click at [500, 419] on input "Percentage of Business Owned" at bounding box center [580, 403] width 293 height 32
type input "100"
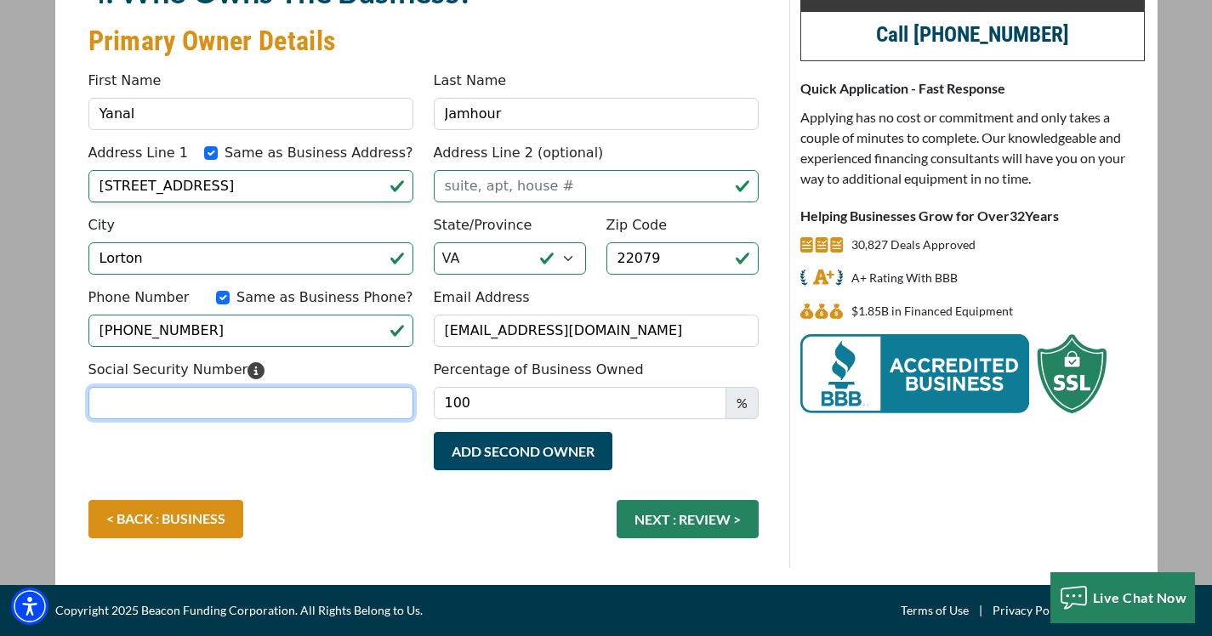
click at [268, 419] on input "Social Security Number" at bounding box center [250, 403] width 325 height 32
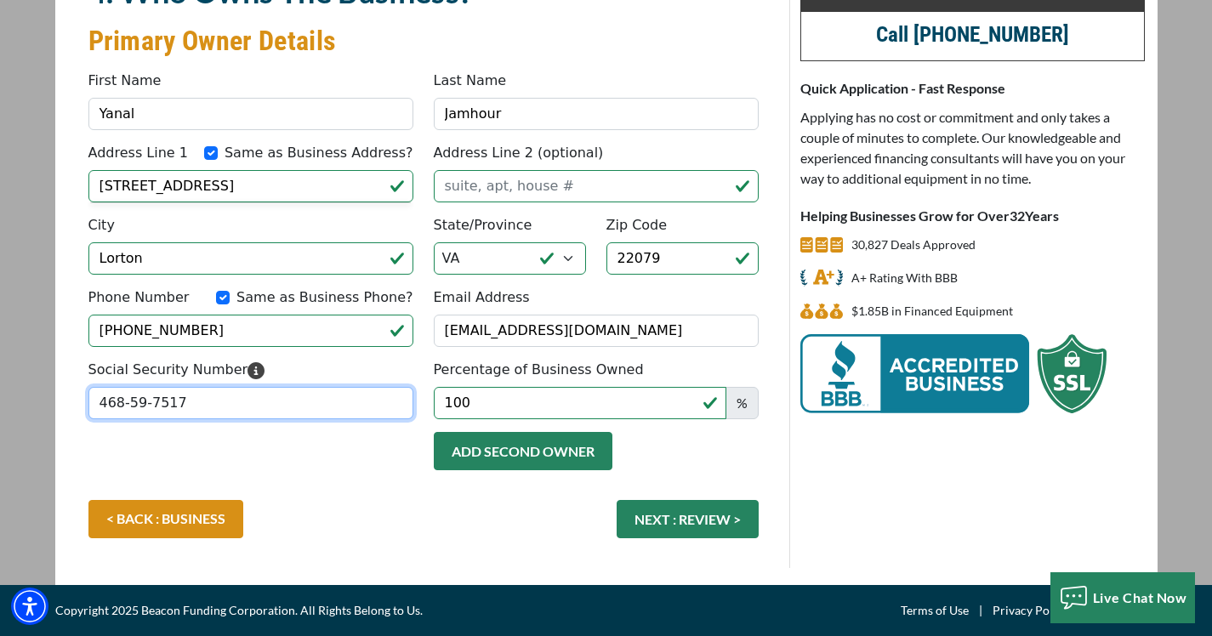
scroll to position [268, 0]
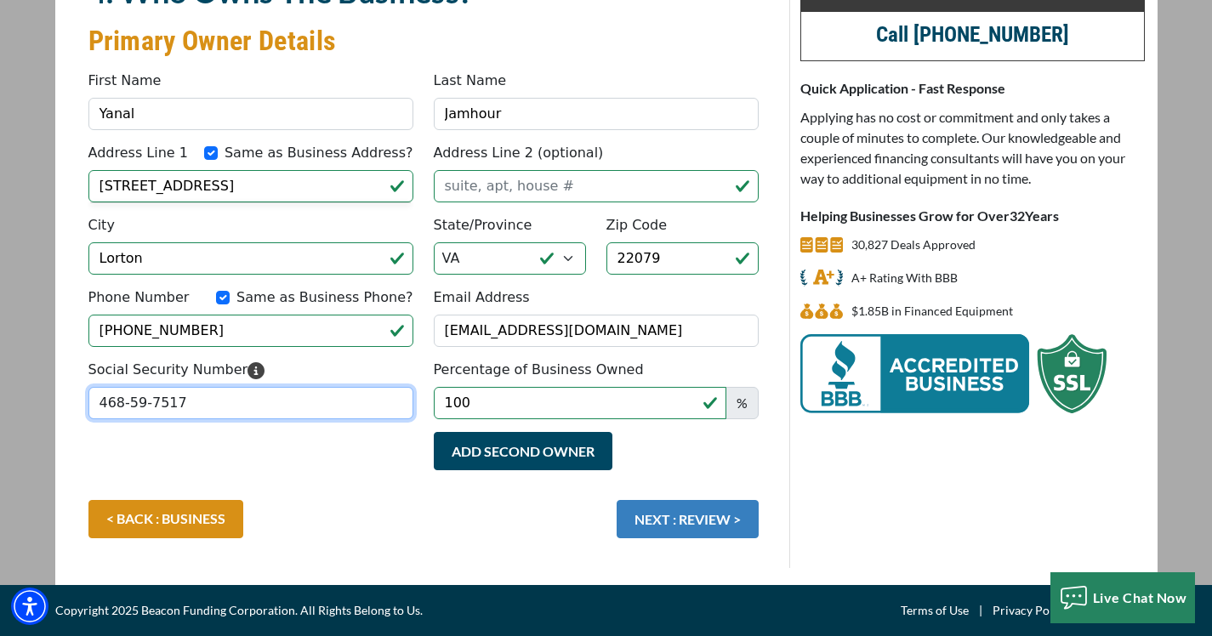
type input "468-59-7517"
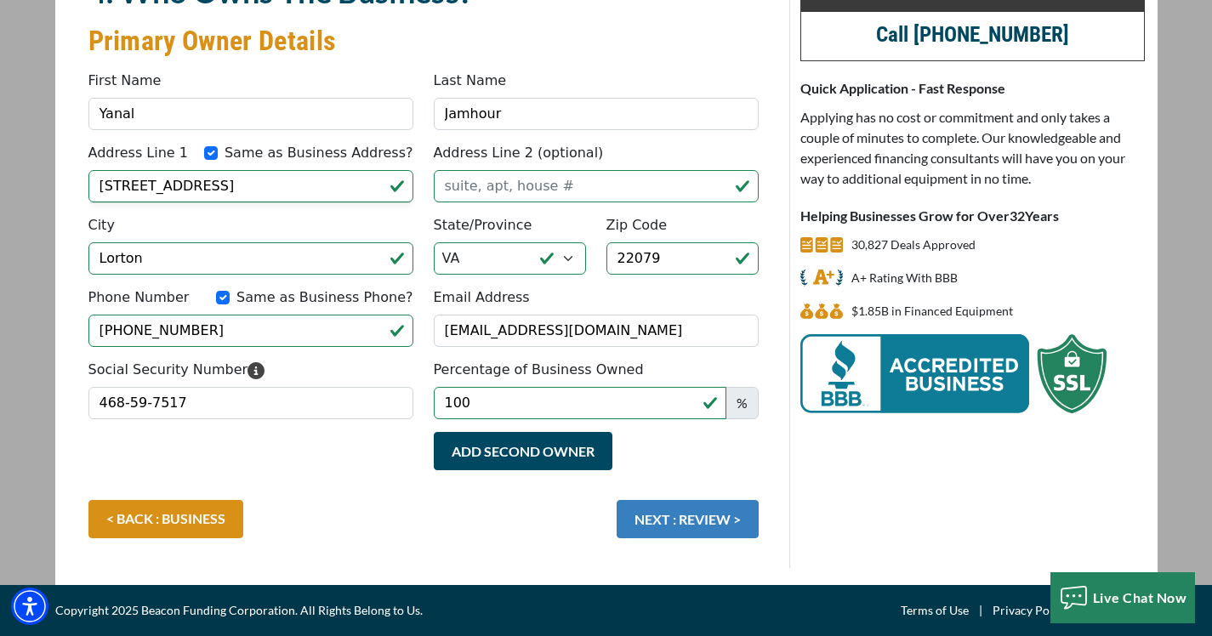
click at [661, 539] on button "NEXT : REVIEW >" at bounding box center [688, 519] width 142 height 38
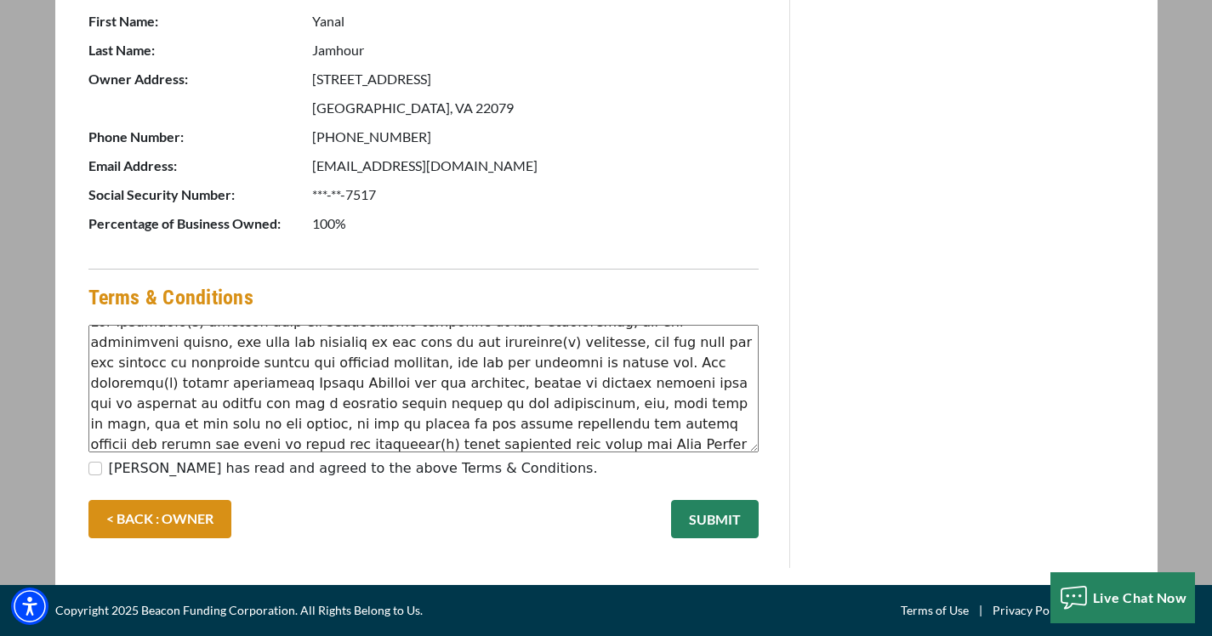
scroll to position [20, 0]
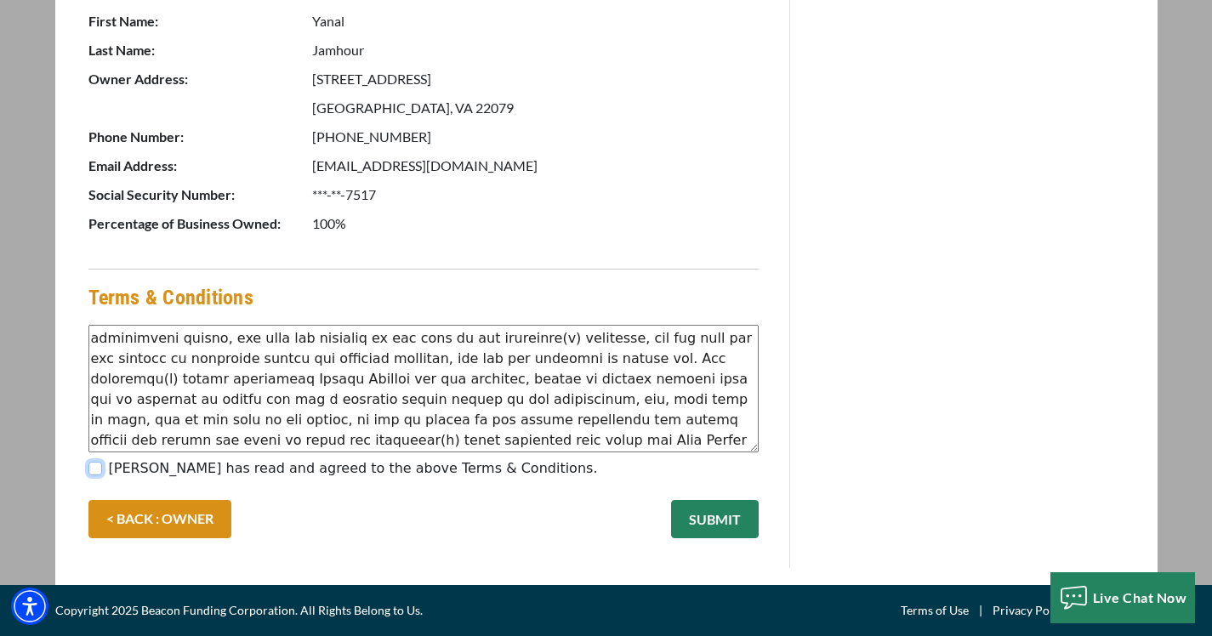
click at [102, 476] on input "Yanal Jamhour has read and agreed to the above Terms & Conditions." at bounding box center [95, 469] width 14 height 14
checkbox input "true"
click at [692, 533] on button "SUBMIT" at bounding box center [715, 519] width 88 height 38
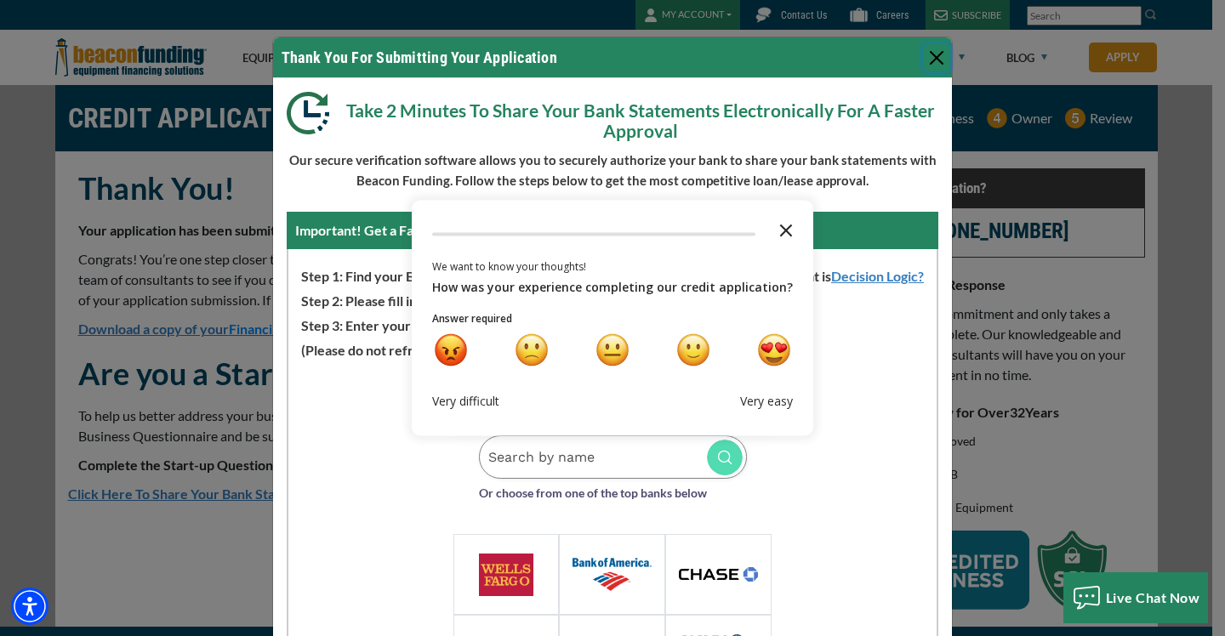
click at [780, 228] on polygon "Close the survey" at bounding box center [786, 231] width 13 height 13
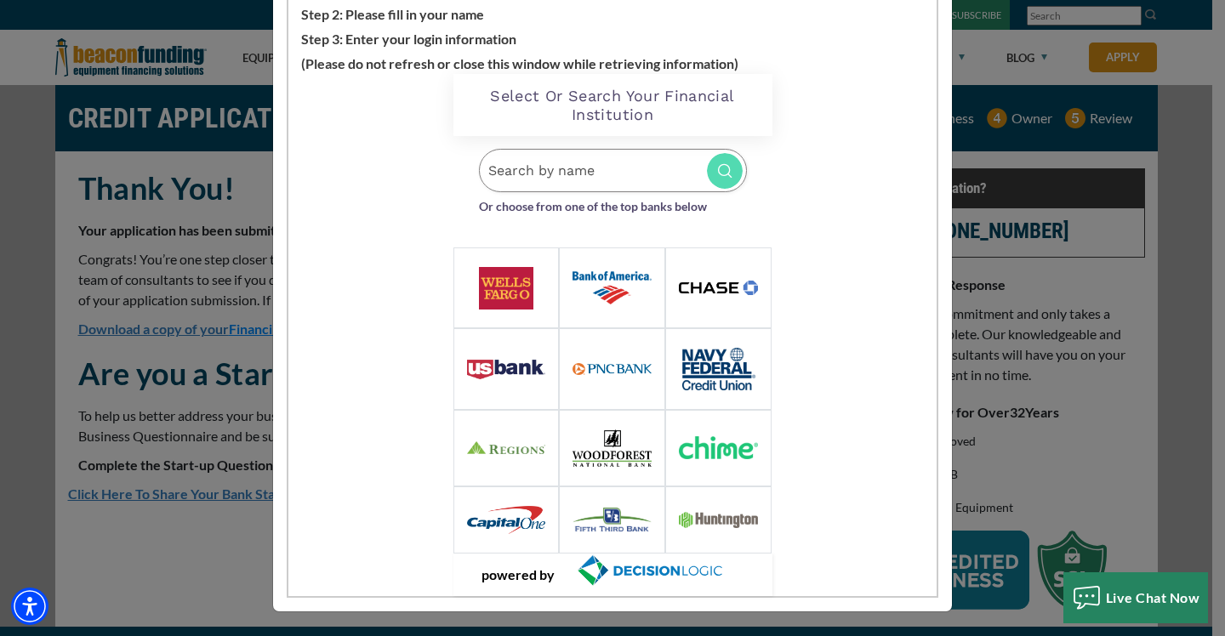
scroll to position [301, 0]
click at [495, 285] on img at bounding box center [506, 288] width 55 height 43
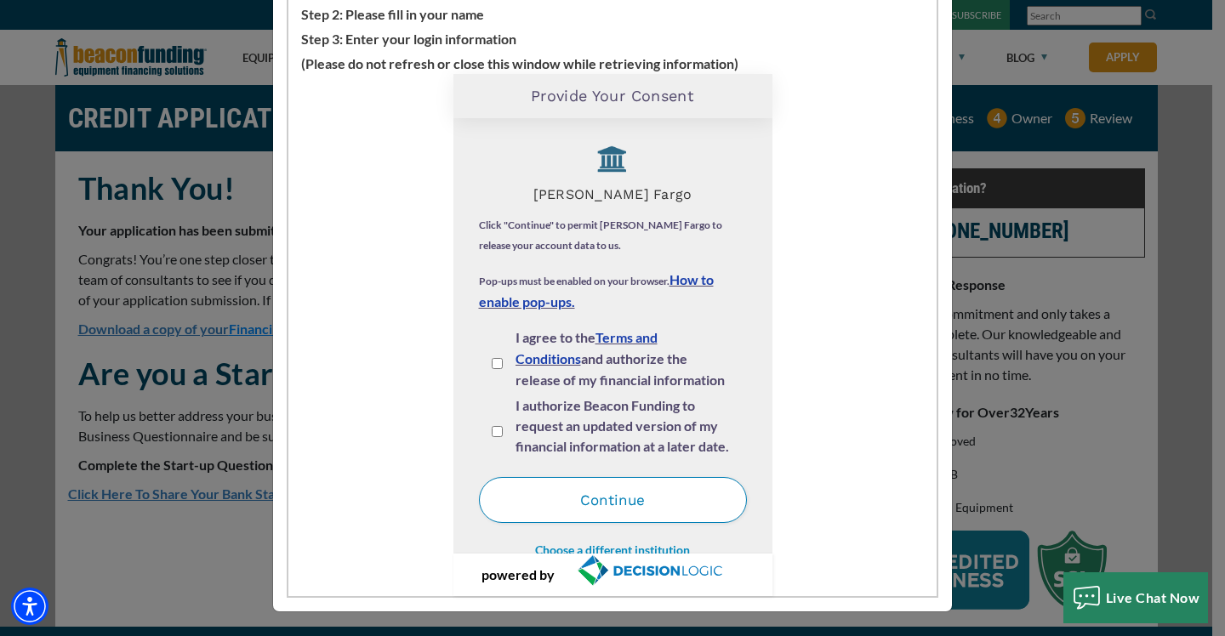
click at [492, 366] on input "I agree to the Terms and Conditions and authorize the release of my financial i…" at bounding box center [497, 363] width 11 height 11
checkbox input "true"
click at [492, 432] on input "I authorize Beacon Funding to request an updated version of my financial inform…" at bounding box center [497, 431] width 11 height 11
checkbox input "true"
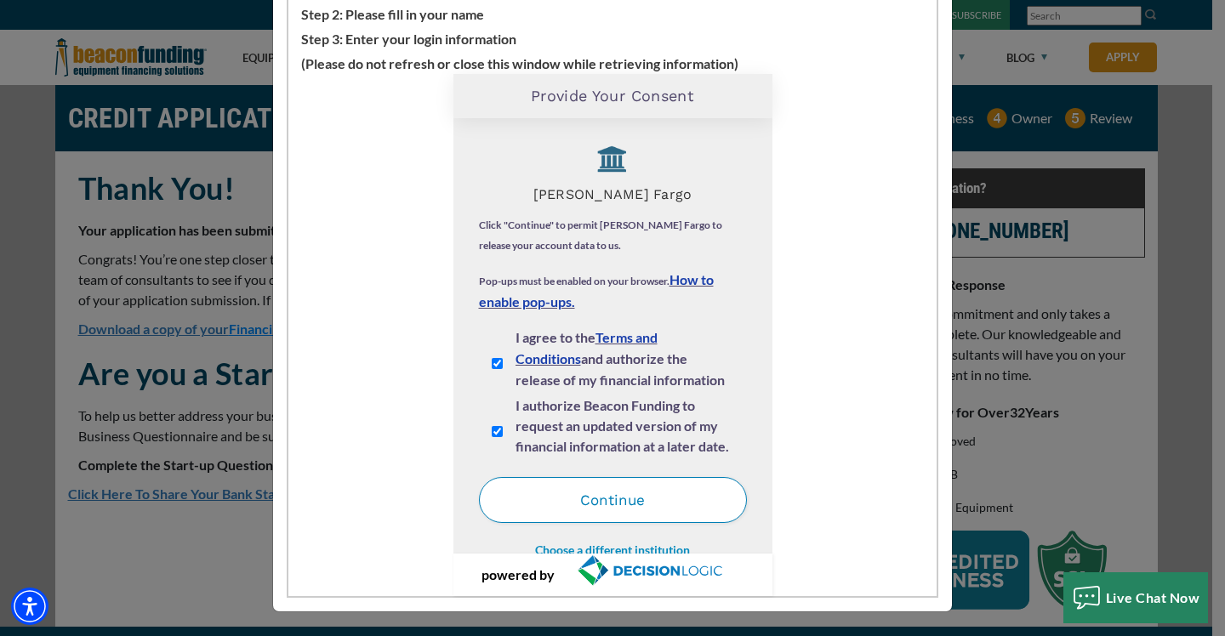
click at [538, 507] on button "Continue" at bounding box center [613, 500] width 268 height 46
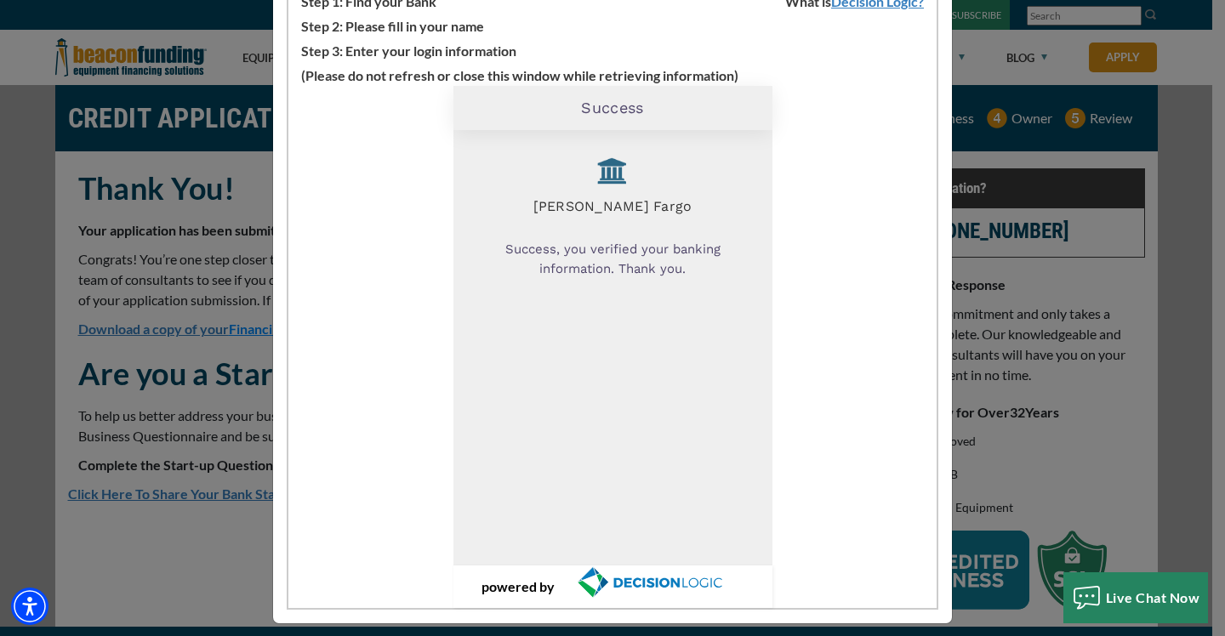
scroll to position [305, 0]
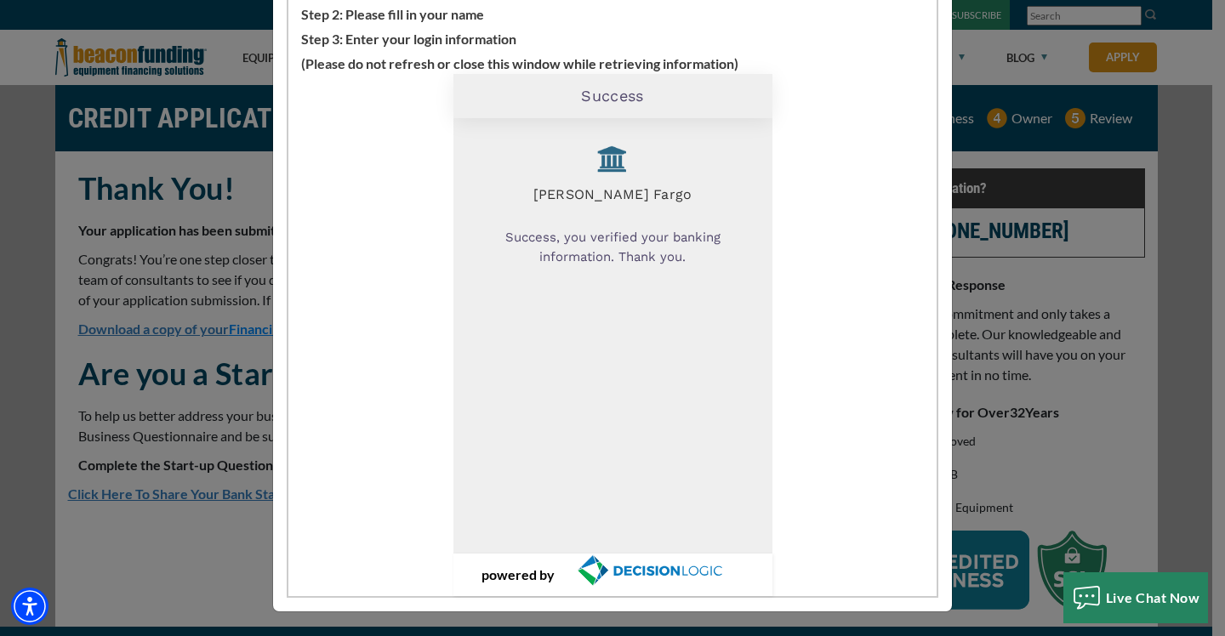
click at [678, 568] on img "decisionlogic.com - open in a new tab" at bounding box center [649, 571] width 189 height 34
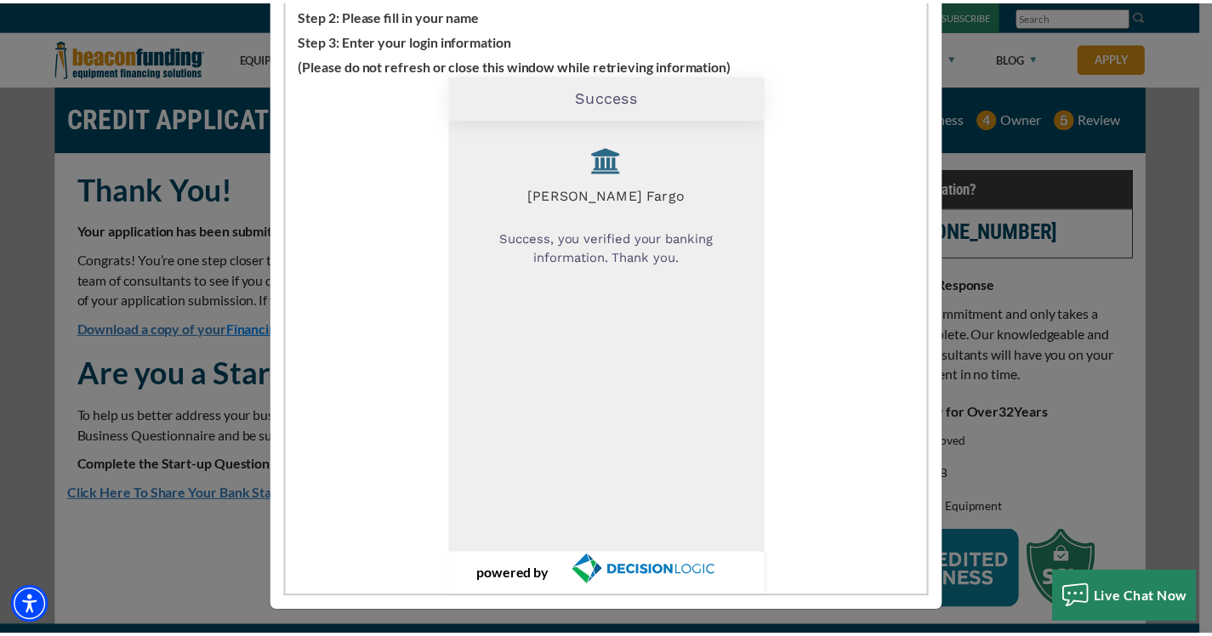
scroll to position [0, 0]
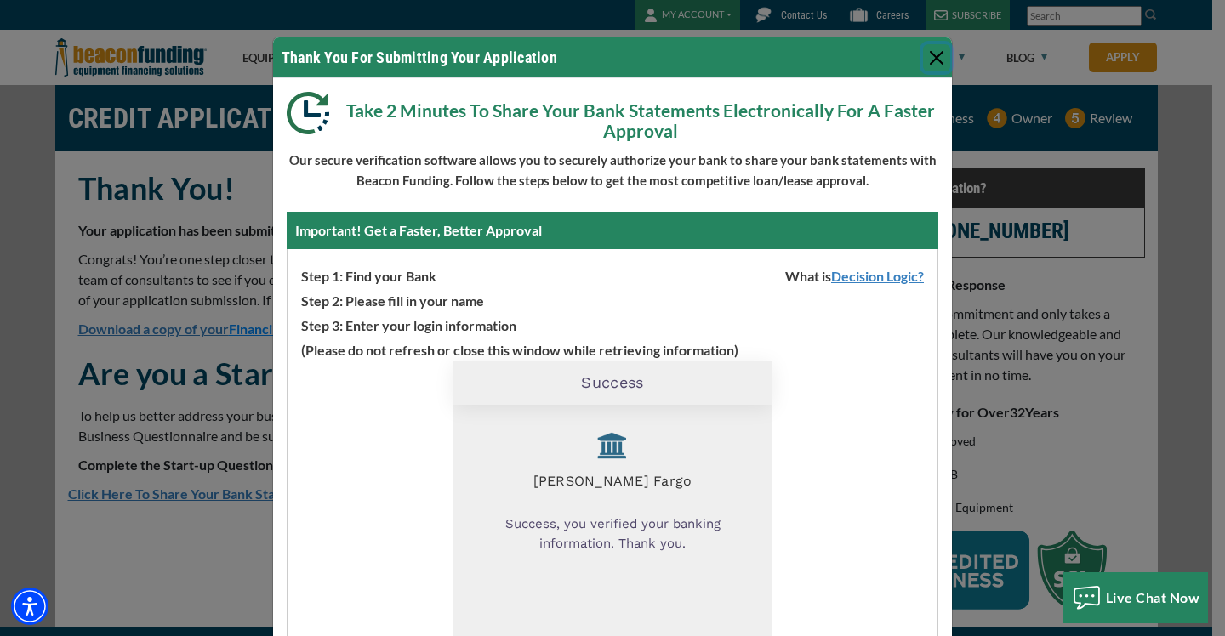
click at [928, 66] on button "Close" at bounding box center [936, 57] width 27 height 27
